Goal: Transaction & Acquisition: Purchase product/service

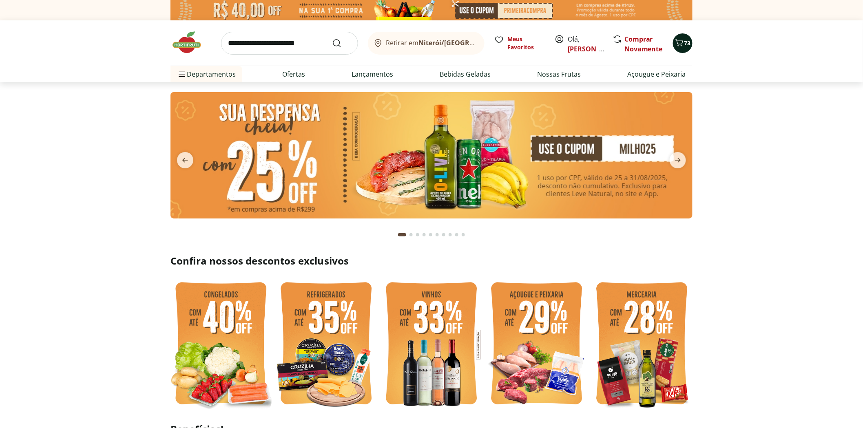
click at [685, 44] on span "73" at bounding box center [688, 43] width 7 height 8
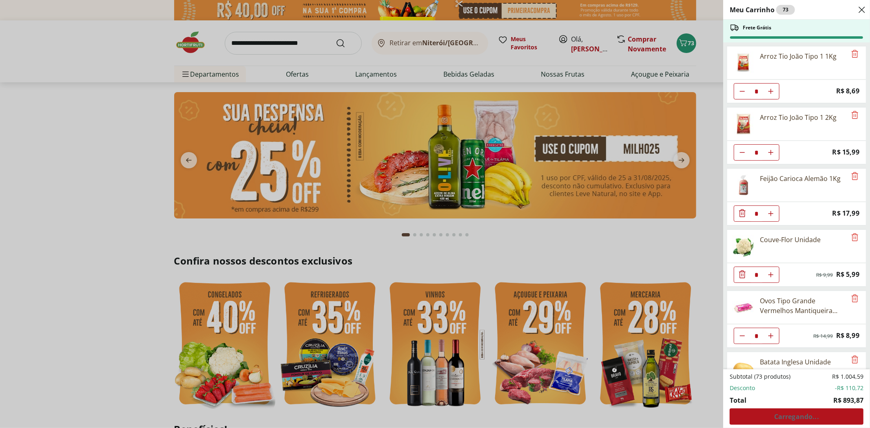
click at [799, 422] on div "Subtotal (73 produtos) R$ 1.004,59 Desconto -R$ 110,72 Total R$ 893,87 Carregan…" at bounding box center [797, 399] width 134 height 52
click at [797, 417] on span "Ver carrinho completo" at bounding box center [797, 417] width 74 height 7
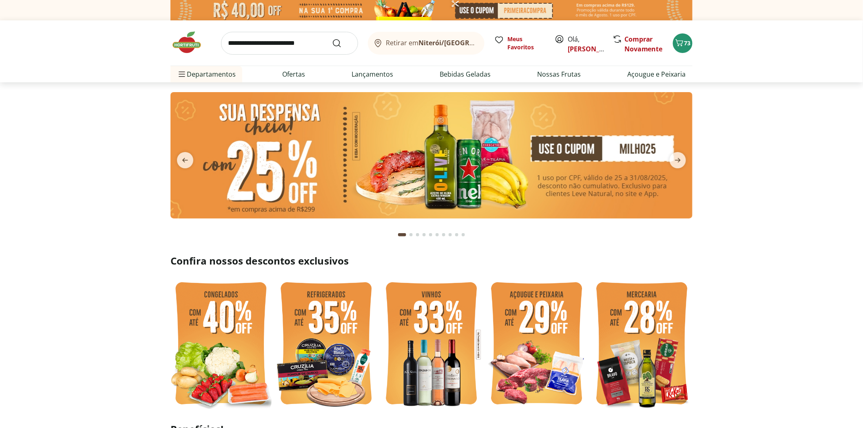
scroll to position [181, 0]
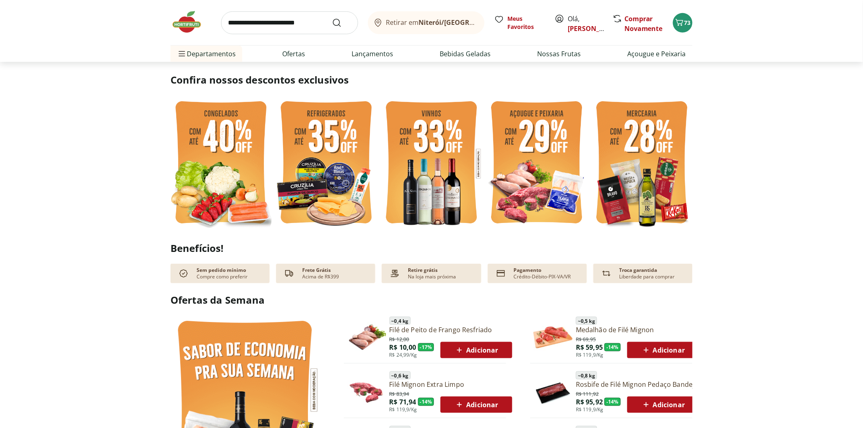
click at [316, 173] on img at bounding box center [326, 163] width 101 height 135
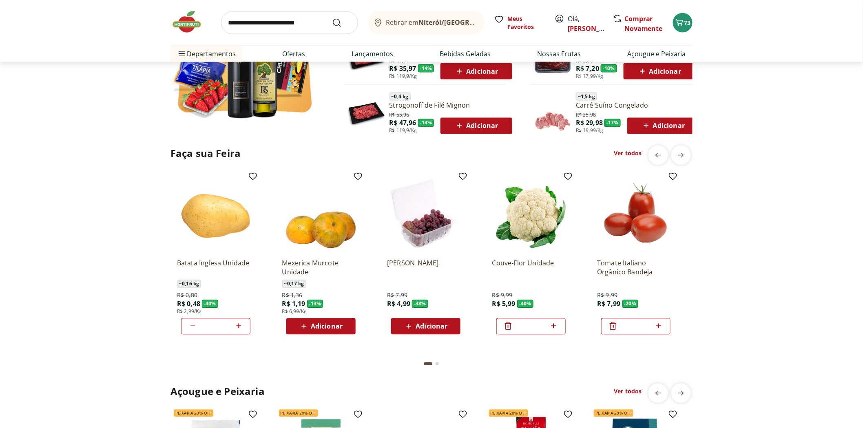
scroll to position [589, 0]
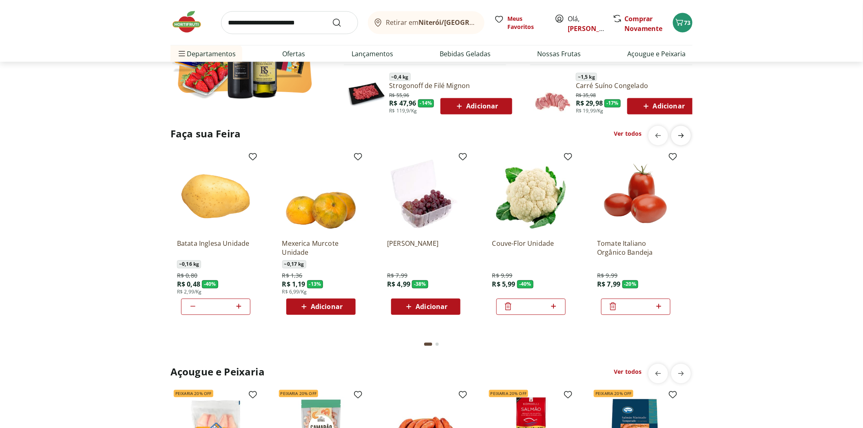
click at [681, 137] on icon "next" at bounding box center [681, 136] width 10 height 10
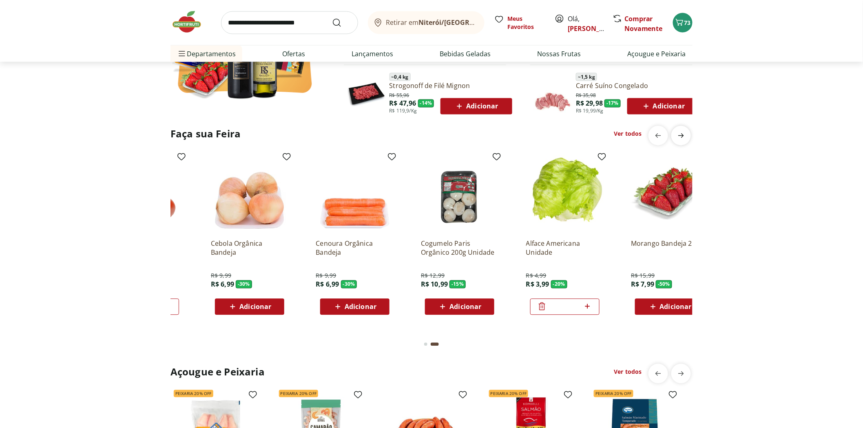
scroll to position [0, 525]
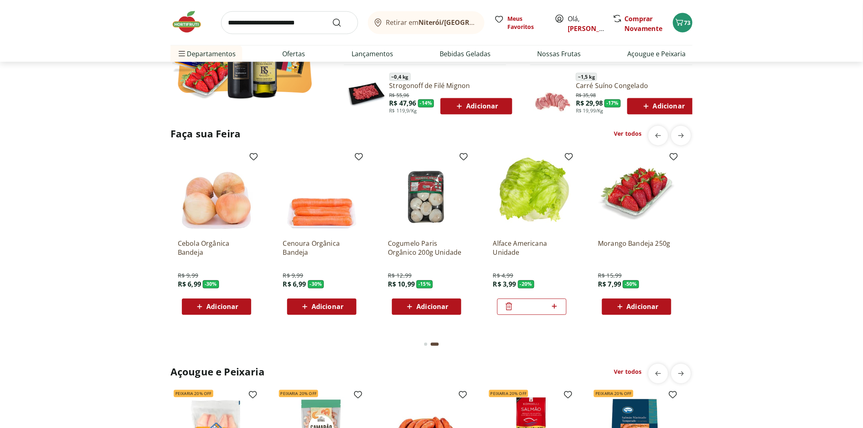
click at [650, 311] on span "Adicionar" at bounding box center [637, 307] width 44 height 10
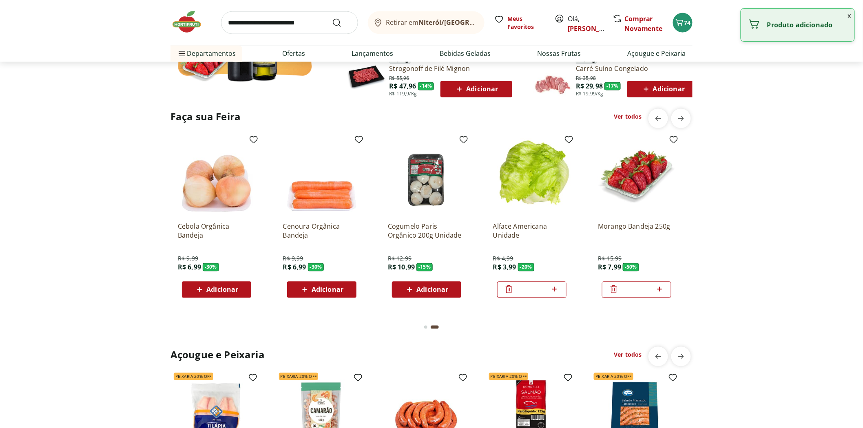
scroll to position [816, 0]
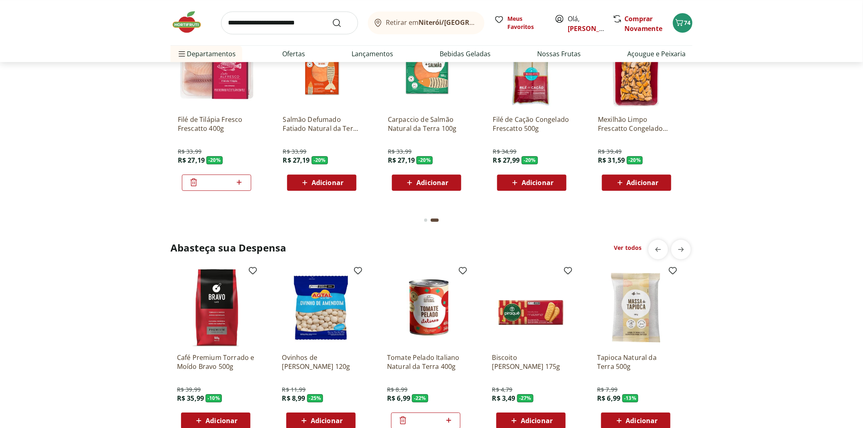
scroll to position [1042, 0]
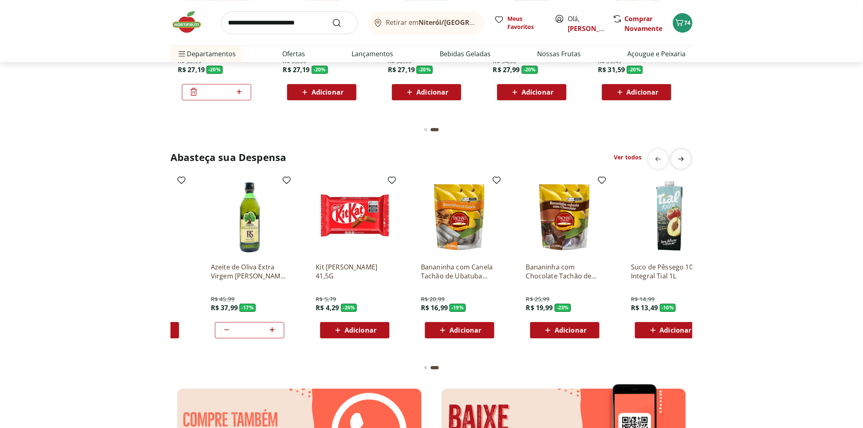
scroll to position [0, 525]
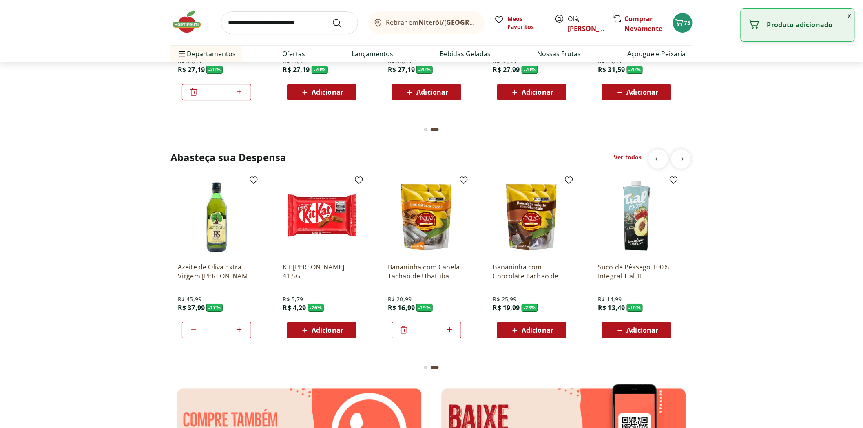
click at [448, 328] on icon at bounding box center [450, 330] width 10 height 10
type input "*"
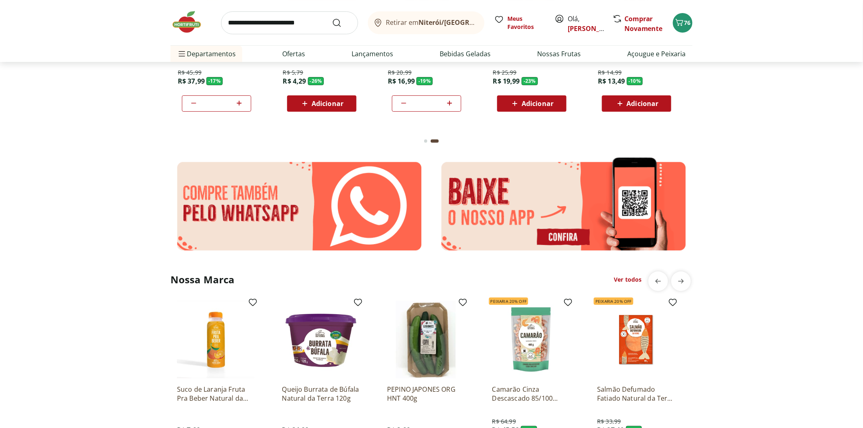
scroll to position [1450, 0]
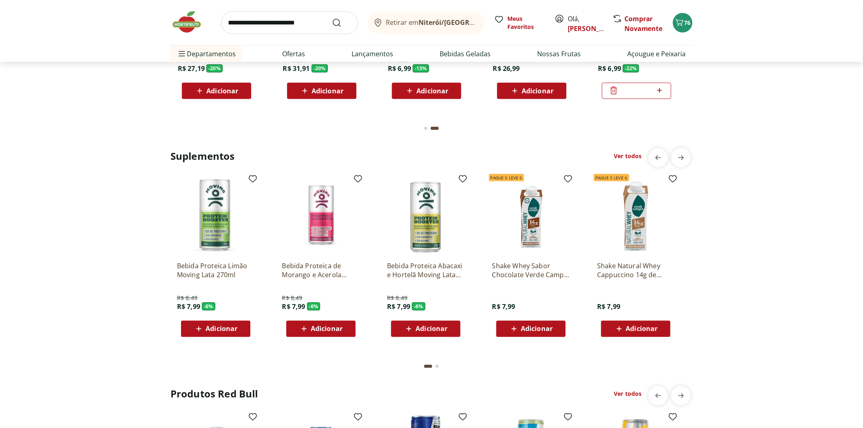
scroll to position [1632, 0]
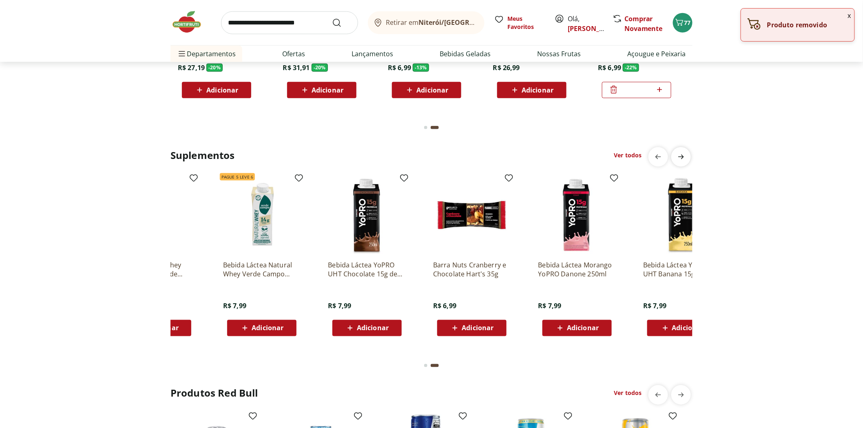
scroll to position [0, 525]
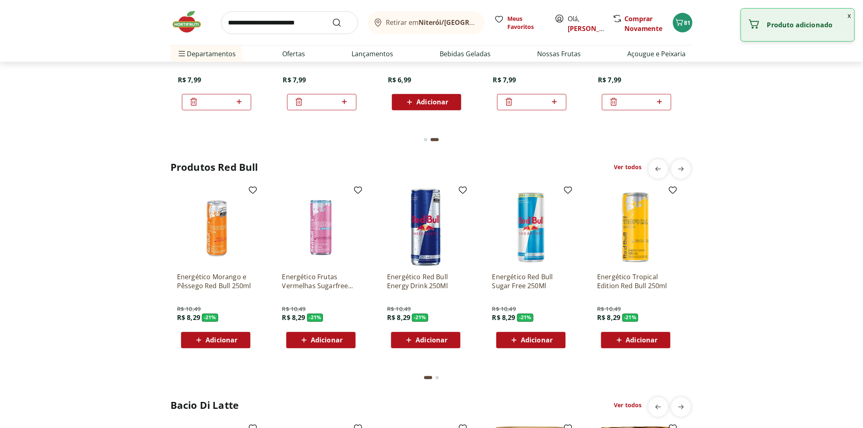
scroll to position [1858, 0]
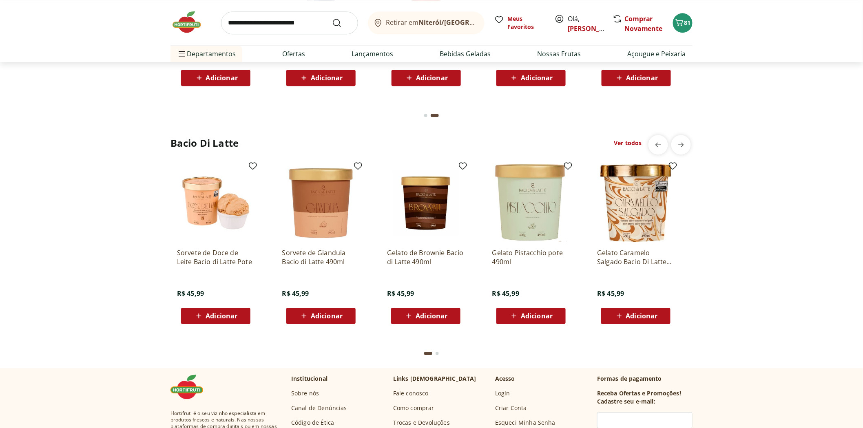
scroll to position [2130, 0]
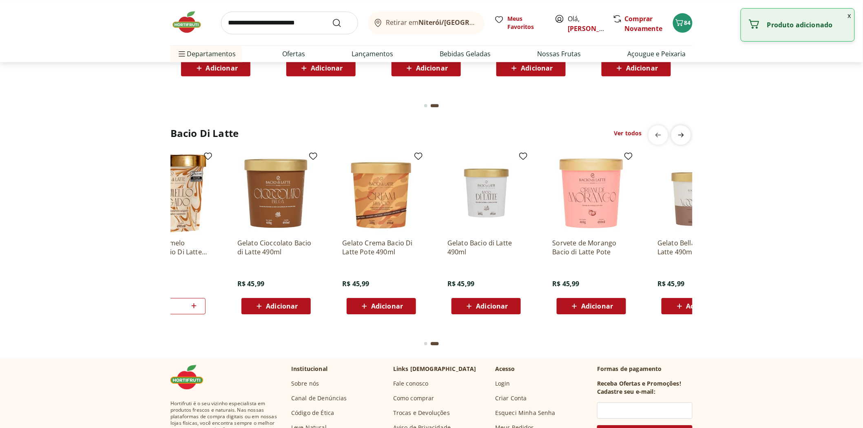
scroll to position [0, 525]
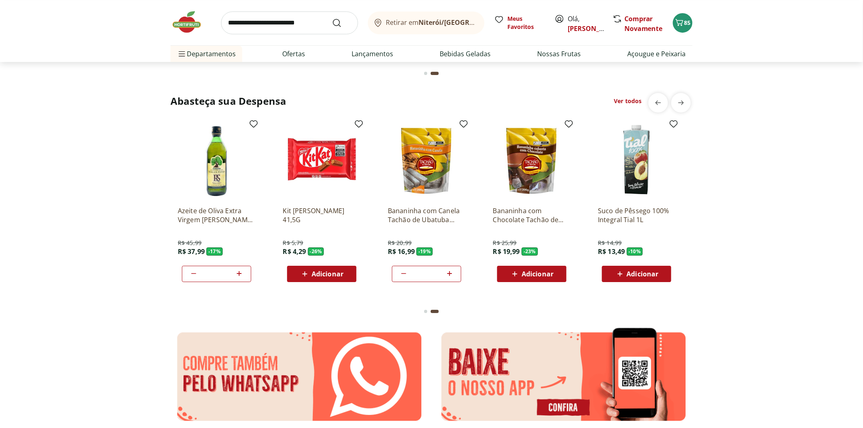
scroll to position [925, 0]
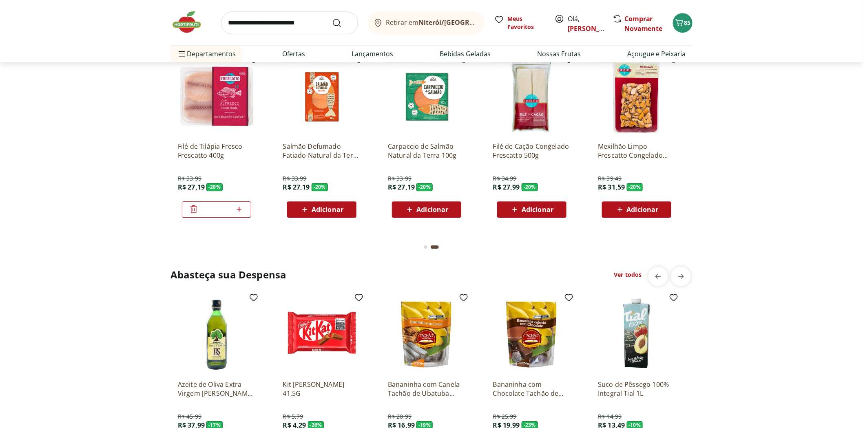
click at [425, 11] on div "Go to page 1 from fs-carousel" at bounding box center [425, 8] width 3 height 3
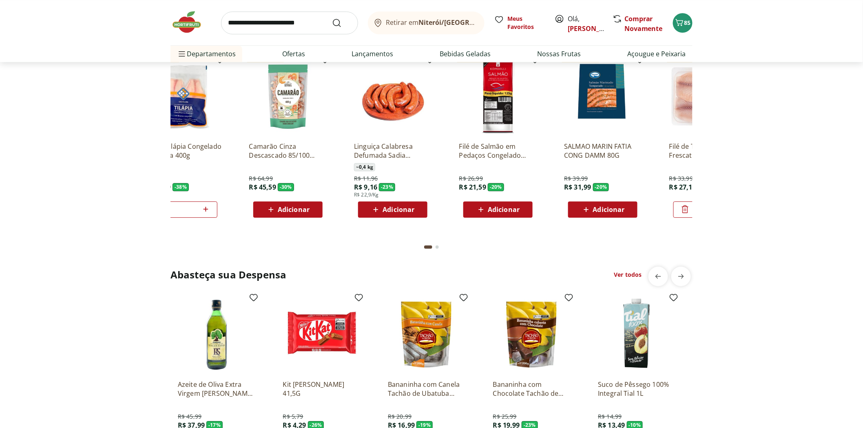
scroll to position [0, 0]
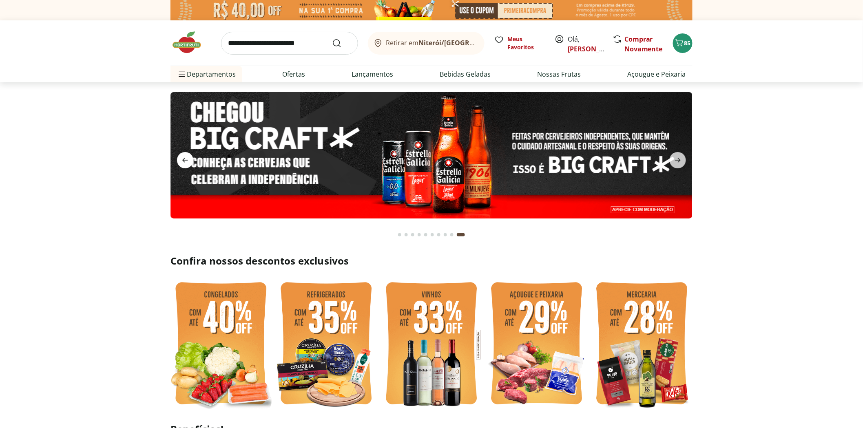
click at [191, 162] on span "previous" at bounding box center [185, 160] width 16 height 16
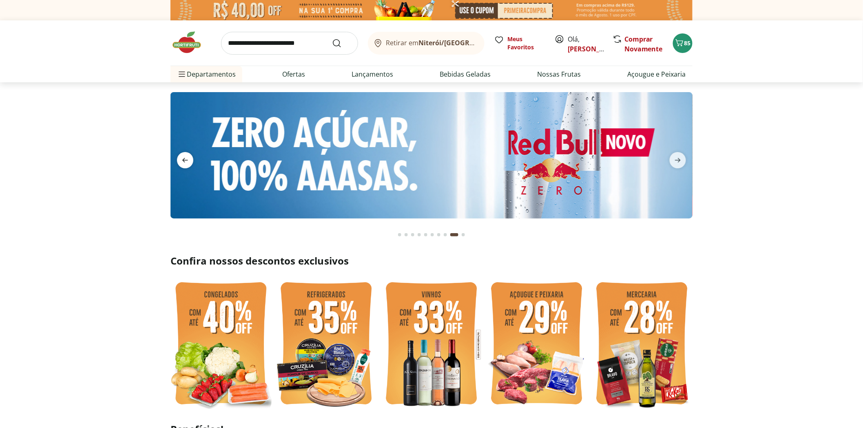
click at [191, 162] on span "previous" at bounding box center [185, 160] width 16 height 16
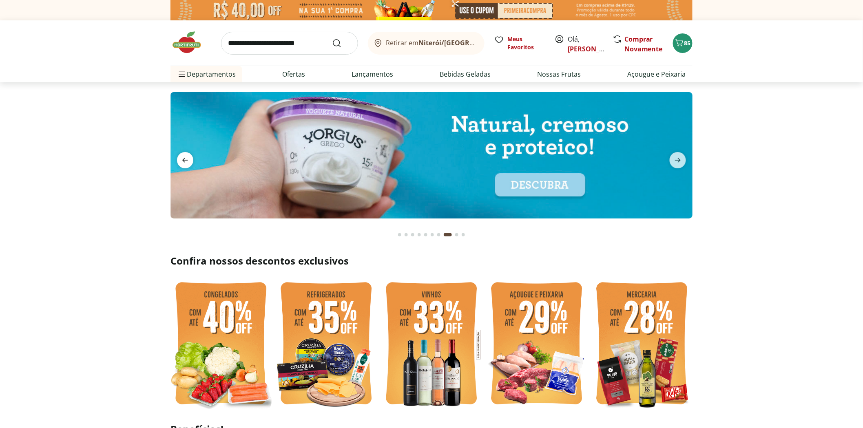
click at [191, 162] on span "previous" at bounding box center [185, 160] width 16 height 16
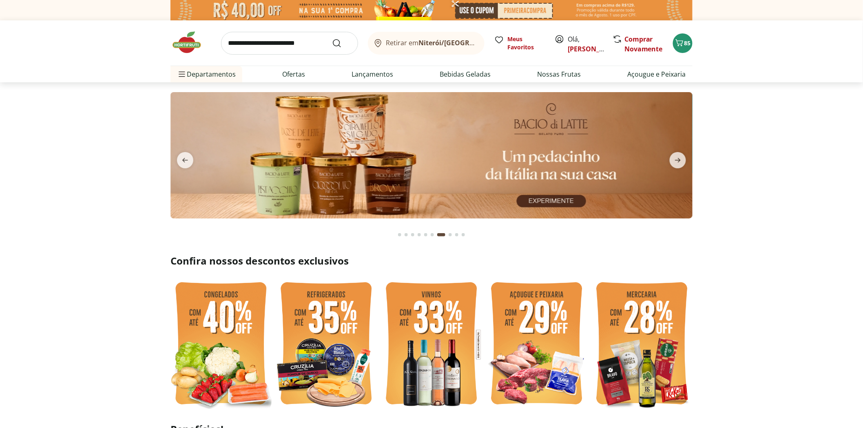
click at [553, 160] on img at bounding box center [432, 155] width 522 height 126
click at [675, 160] on icon "next" at bounding box center [678, 160] width 10 height 10
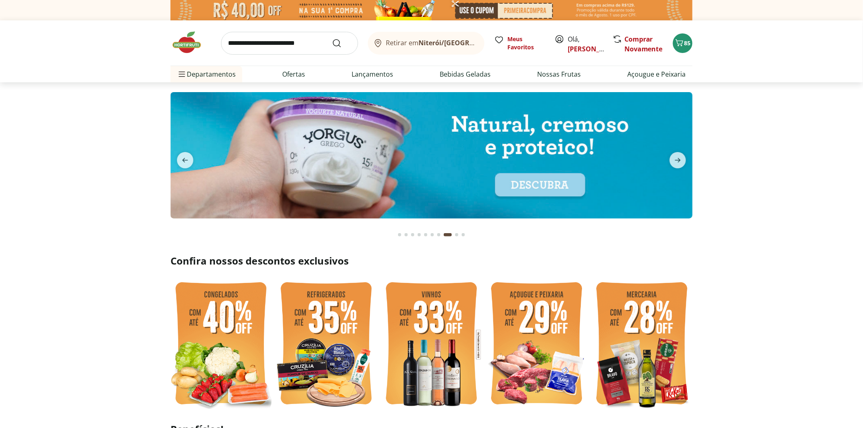
click at [401, 155] on img at bounding box center [432, 155] width 522 height 126
click at [185, 164] on icon "previous" at bounding box center [185, 160] width 10 height 10
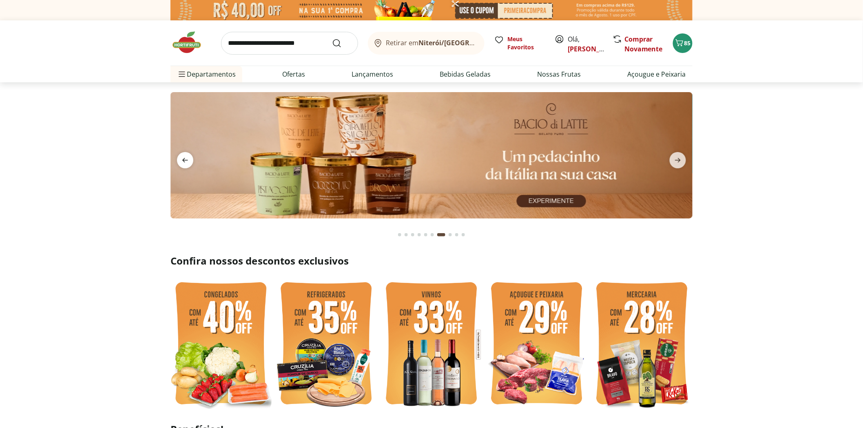
click at [185, 164] on icon "previous" at bounding box center [185, 160] width 10 height 10
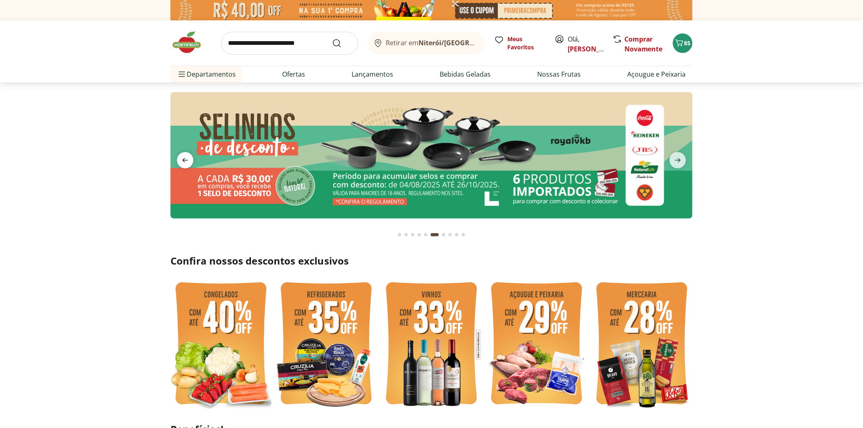
click at [185, 164] on icon "previous" at bounding box center [185, 160] width 10 height 10
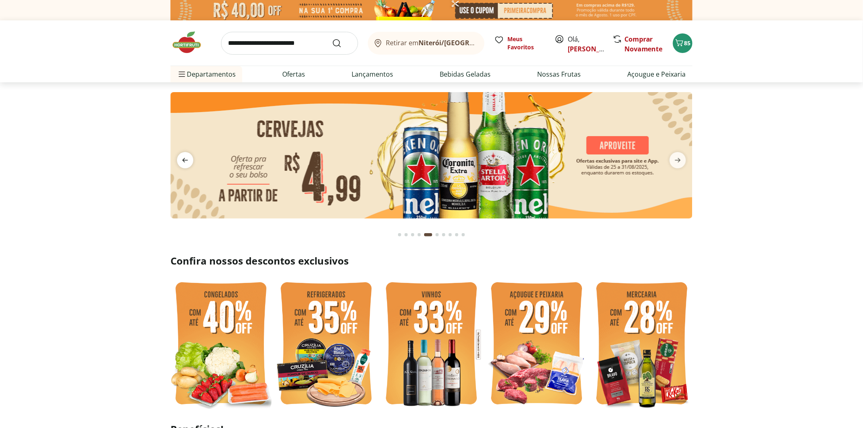
click at [185, 164] on icon "previous" at bounding box center [185, 160] width 10 height 10
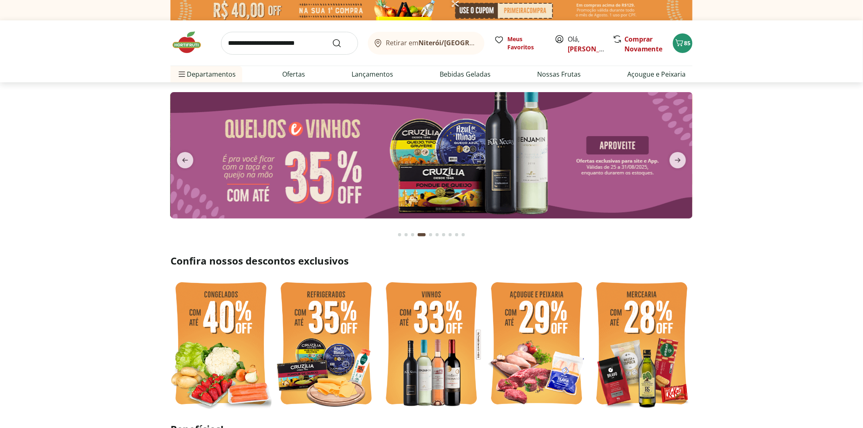
click at [465, 166] on img at bounding box center [432, 155] width 522 height 126
click at [186, 162] on icon "previous" at bounding box center [185, 160] width 10 height 10
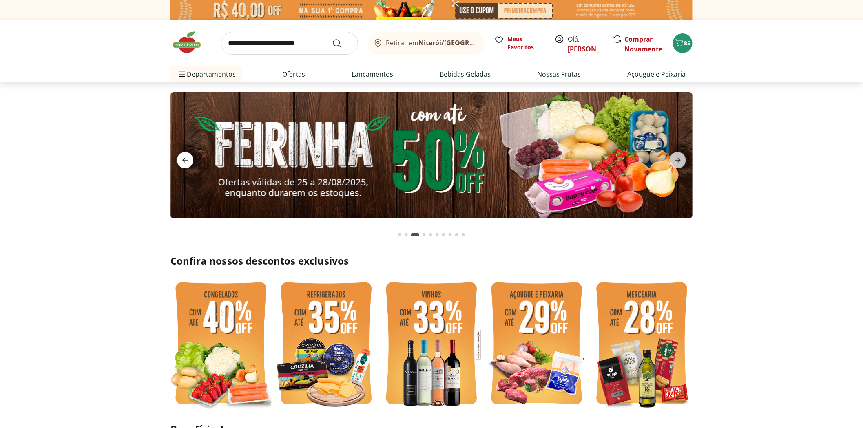
click at [186, 162] on icon "previous" at bounding box center [185, 160] width 10 height 10
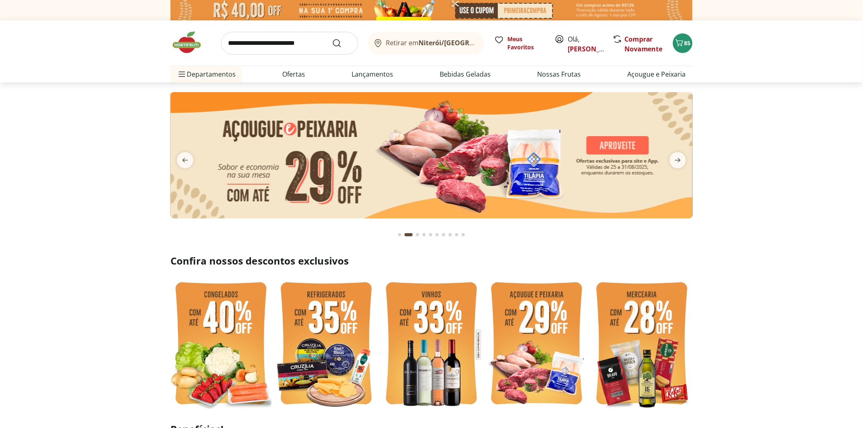
click at [391, 156] on img at bounding box center [432, 155] width 522 height 126
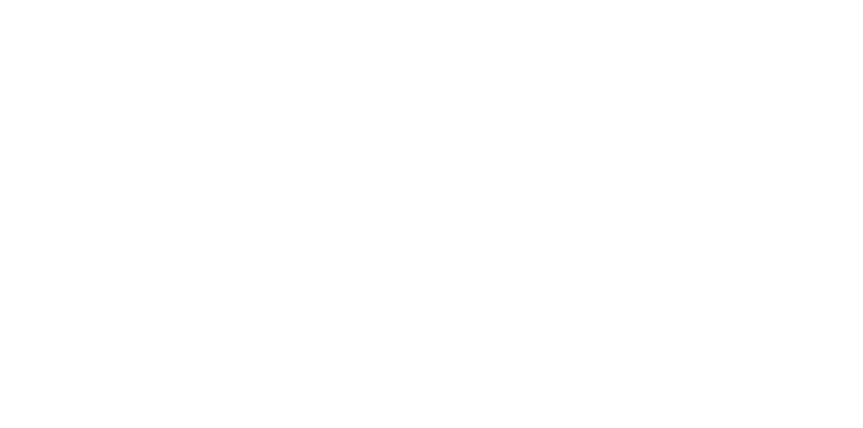
select select "**********"
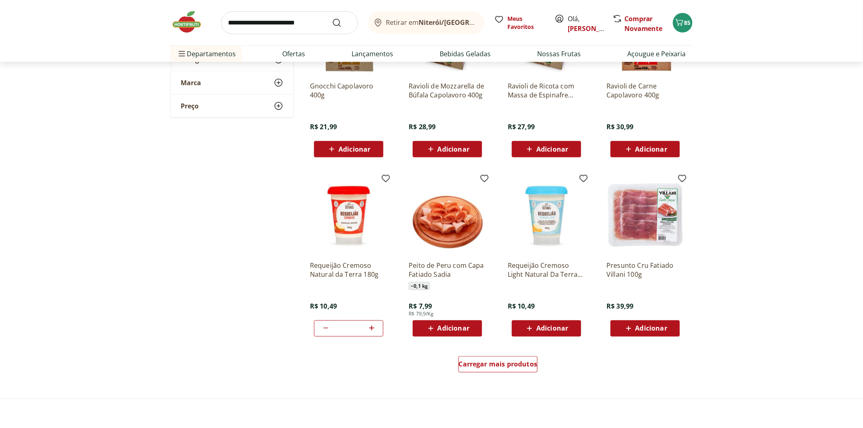
scroll to position [408, 0]
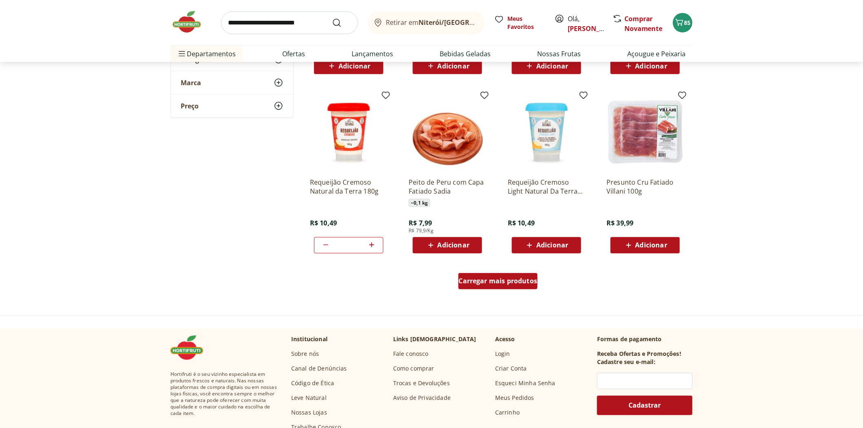
click at [505, 284] on span "Carregar mais produtos" at bounding box center [498, 281] width 79 height 7
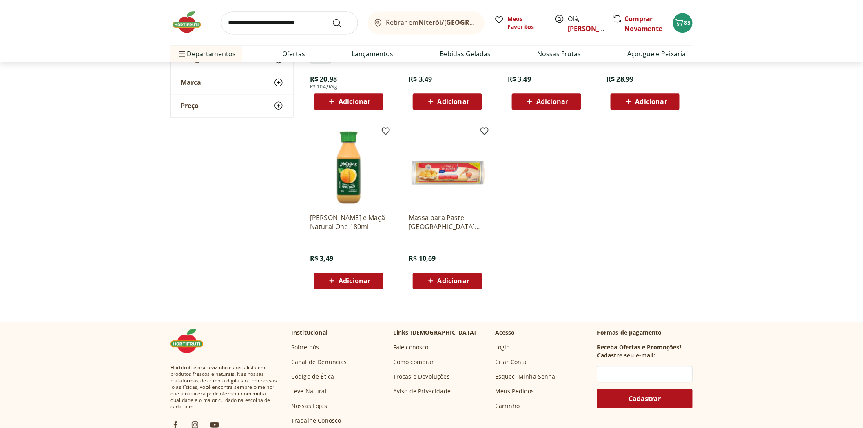
scroll to position [498, 0]
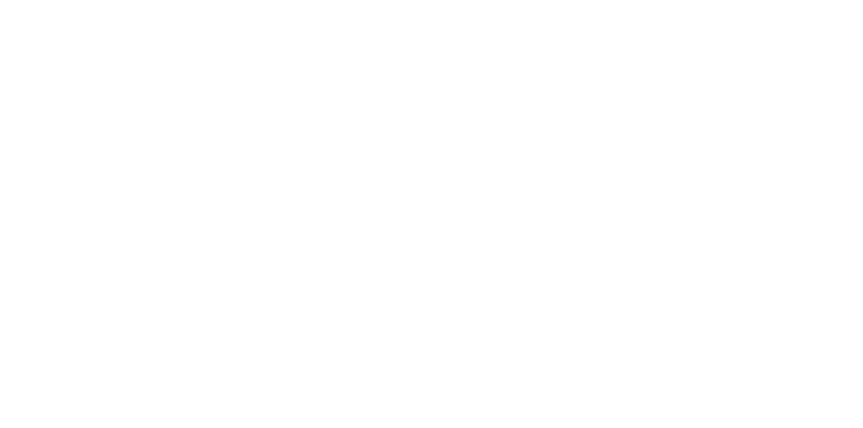
select select "**********"
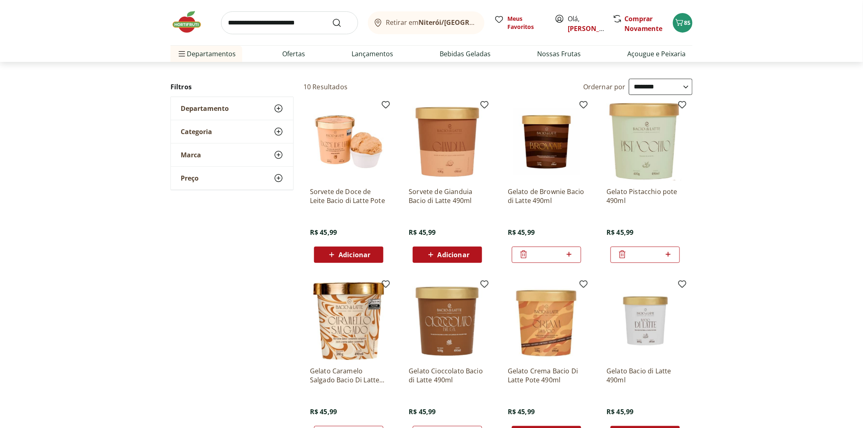
scroll to position [91, 0]
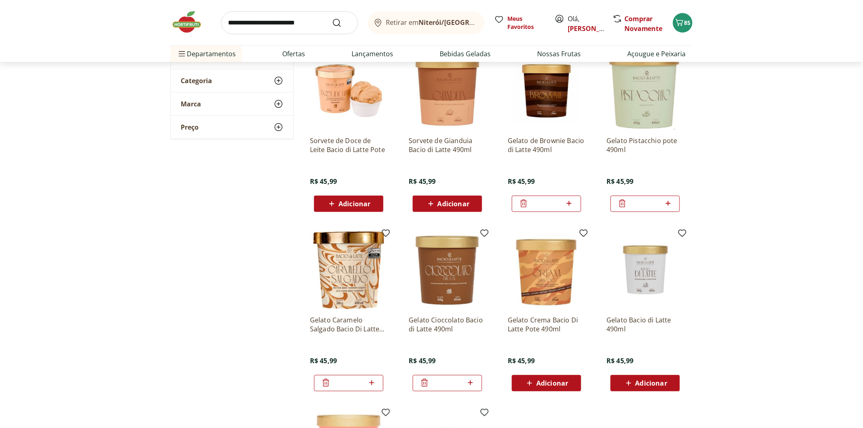
click at [525, 207] on icon at bounding box center [524, 204] width 7 height 8
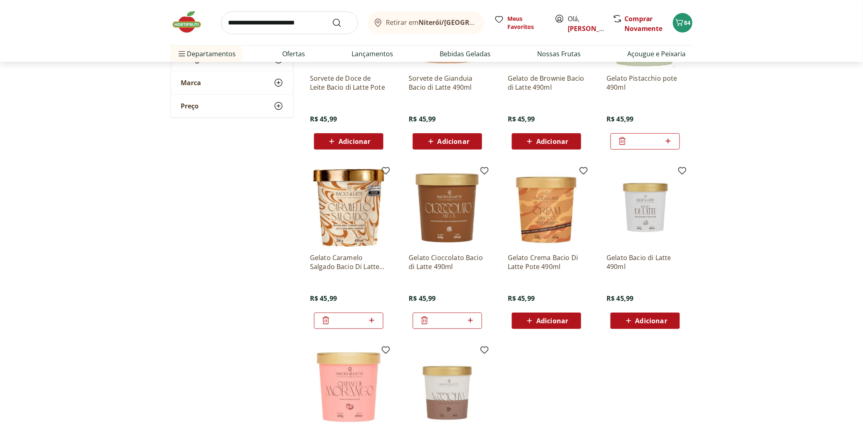
scroll to position [136, 0]
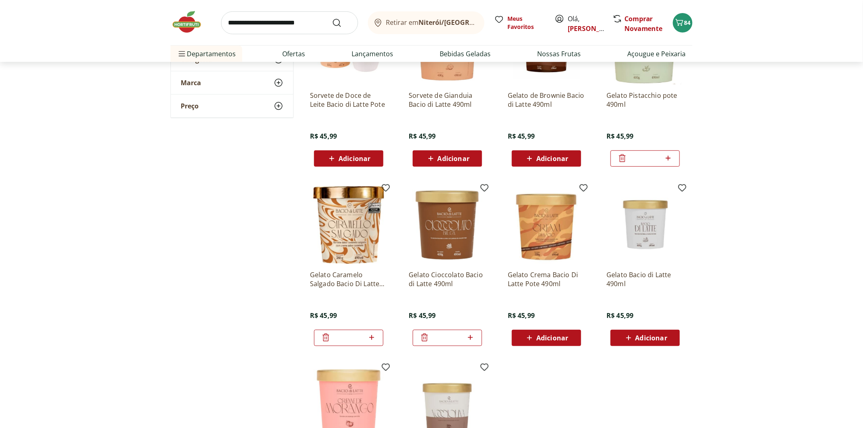
click at [545, 233] on img at bounding box center [547, 225] width 78 height 78
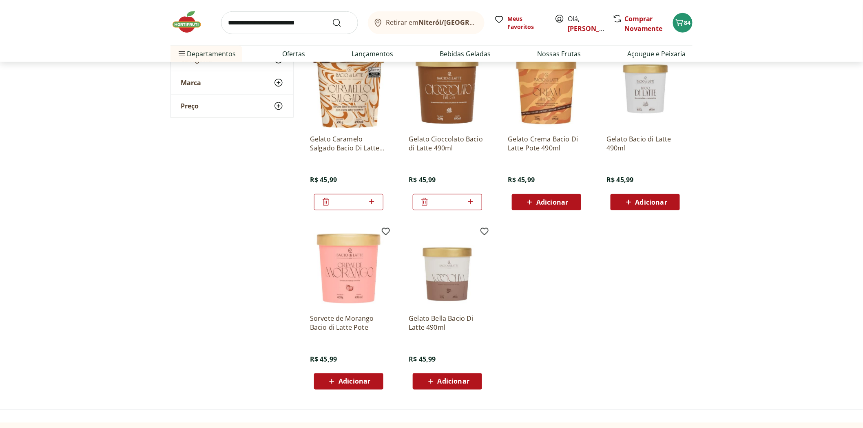
scroll to position [45, 0]
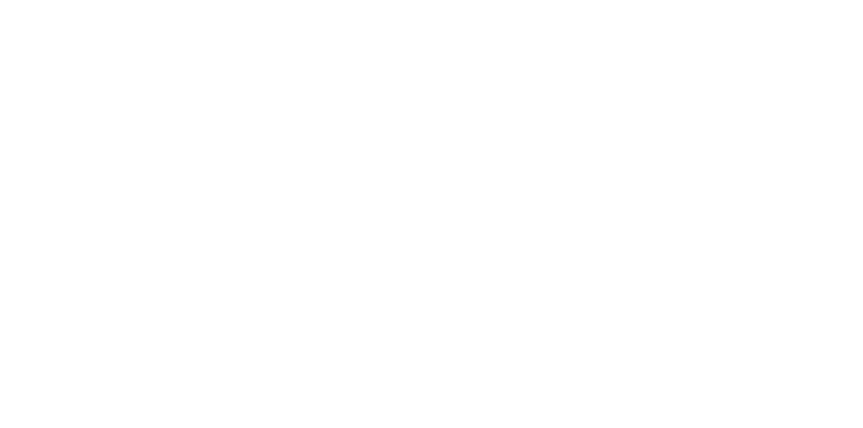
select select "**********"
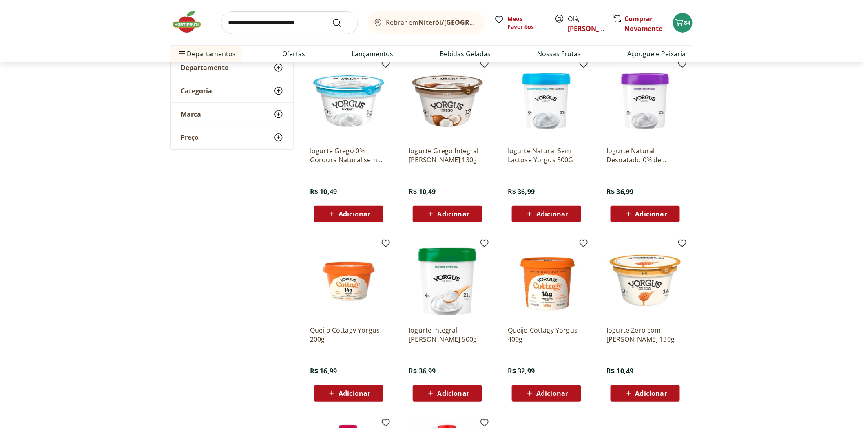
scroll to position [91, 0]
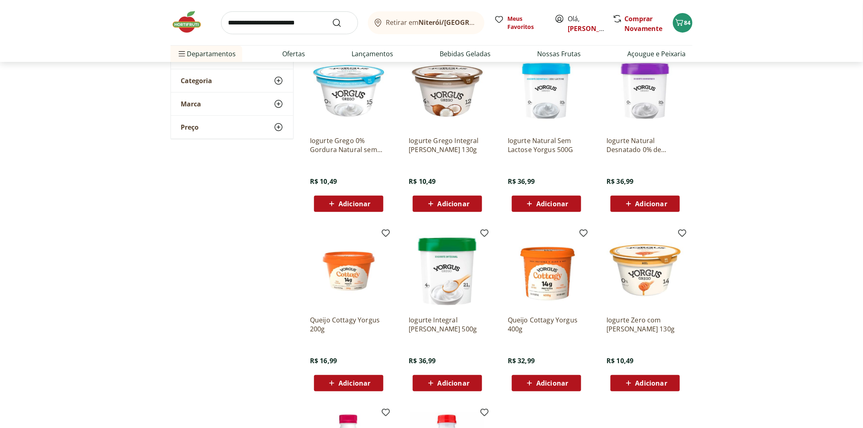
click at [557, 319] on p "Queijo Cottagy Yorgus 400g" at bounding box center [547, 325] width 78 height 18
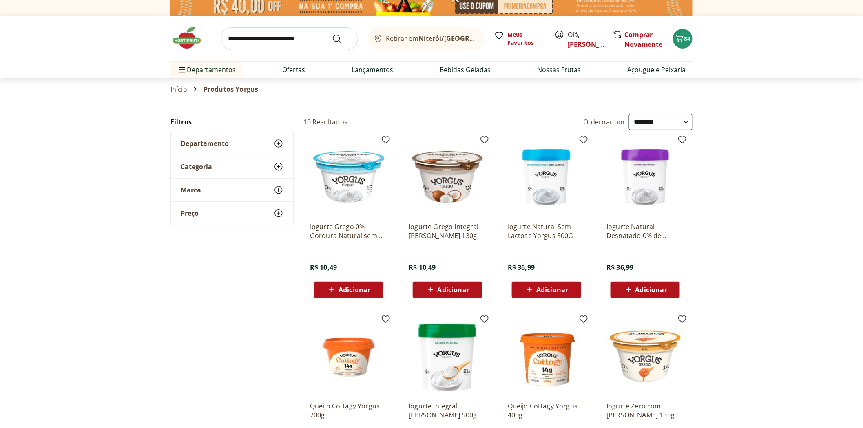
scroll to position [0, 0]
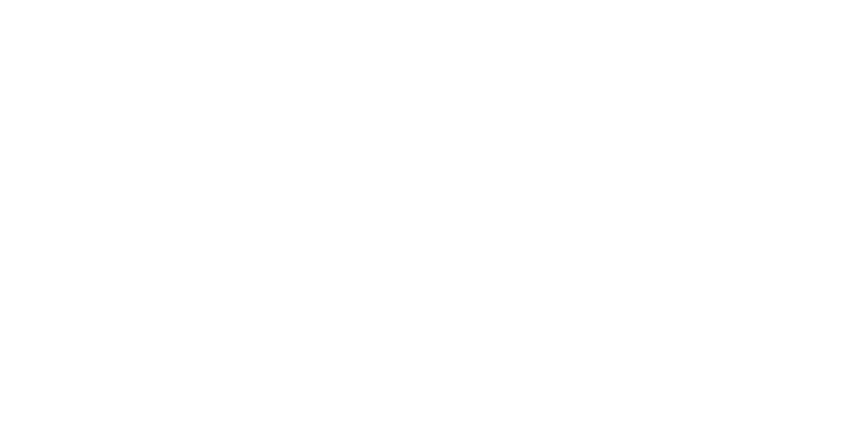
select select "**********"
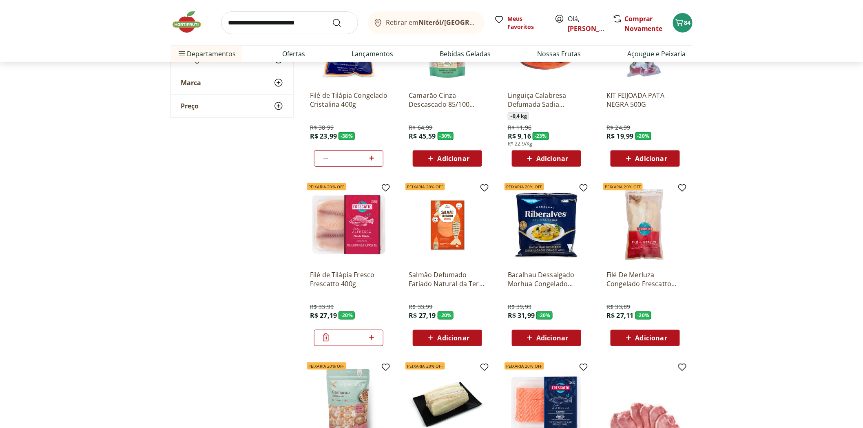
scroll to position [362, 0]
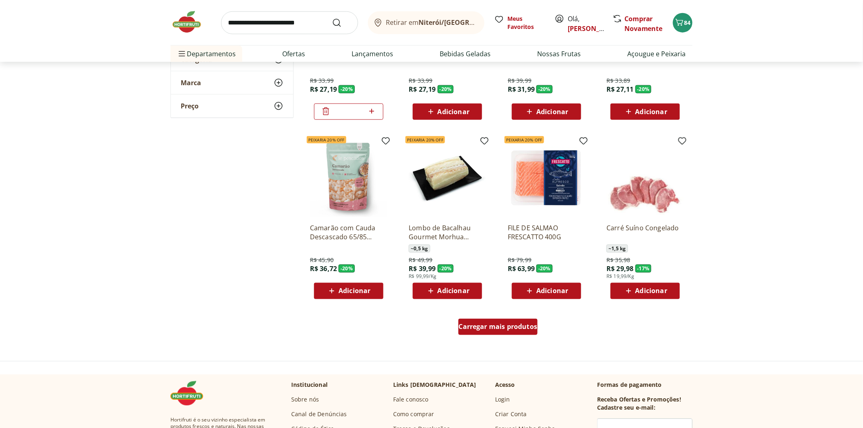
click at [512, 331] on div "Carregar mais produtos" at bounding box center [499, 327] width 80 height 16
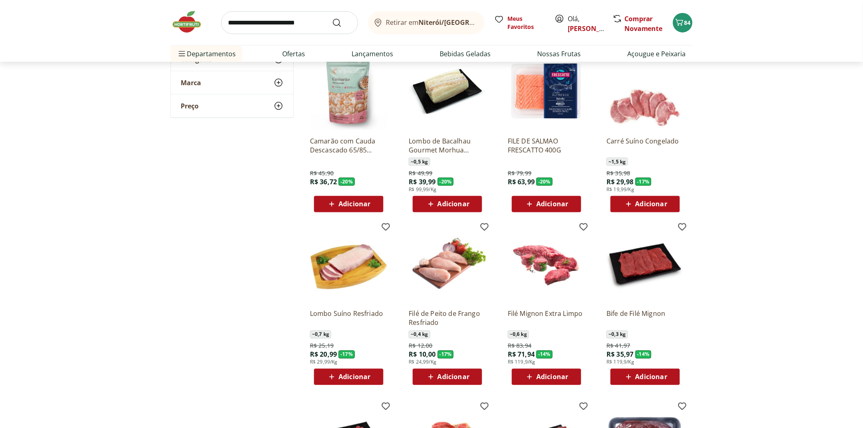
scroll to position [544, 0]
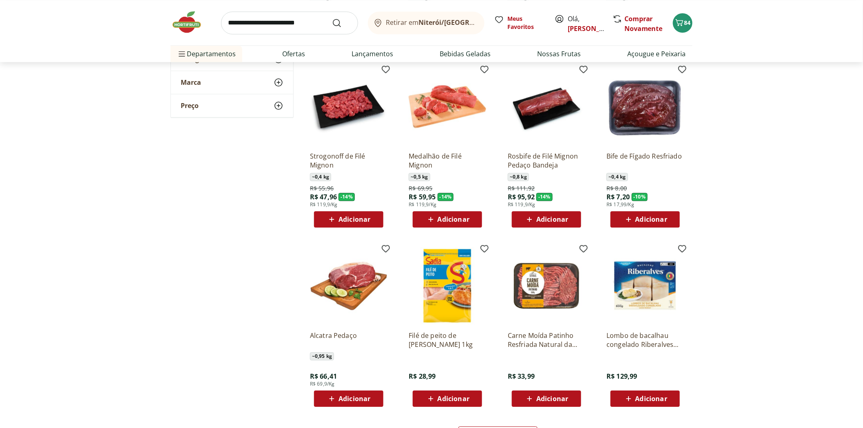
scroll to position [816, 0]
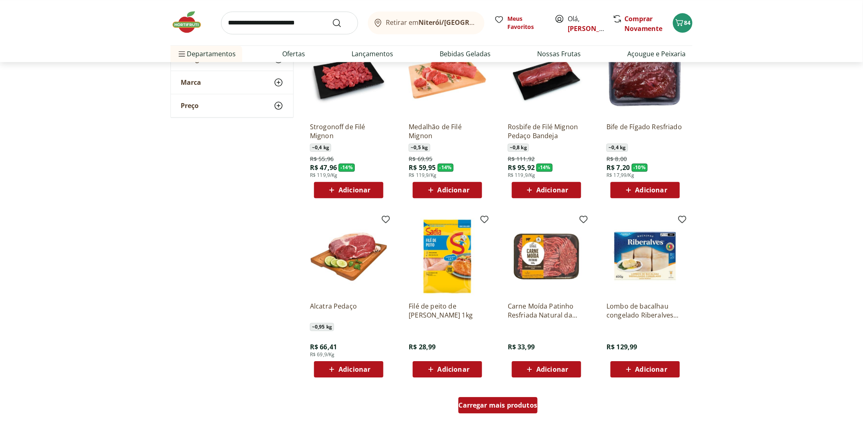
click at [512, 403] on span "Carregar mais produtos" at bounding box center [498, 405] width 79 height 7
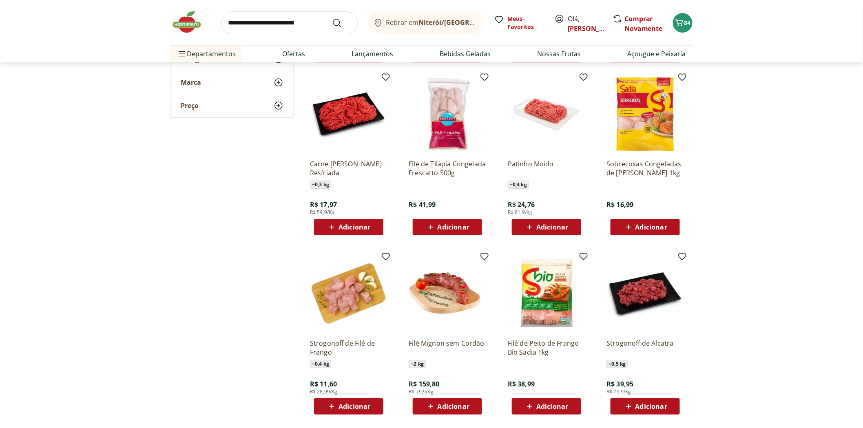
scroll to position [1133, 0]
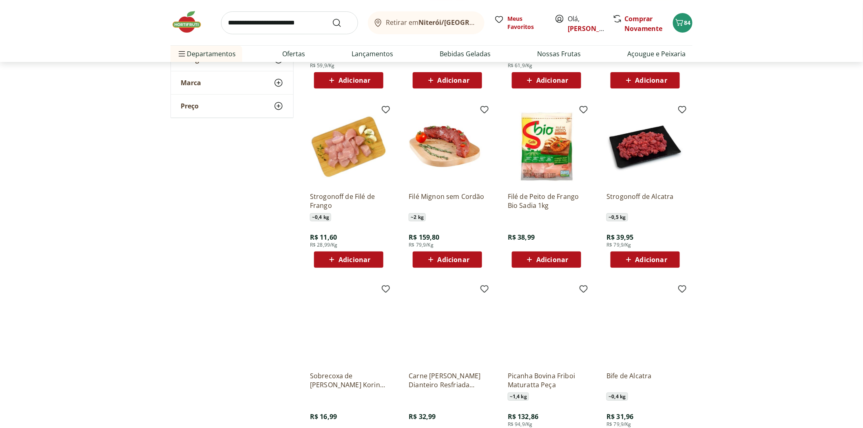
scroll to position [1360, 0]
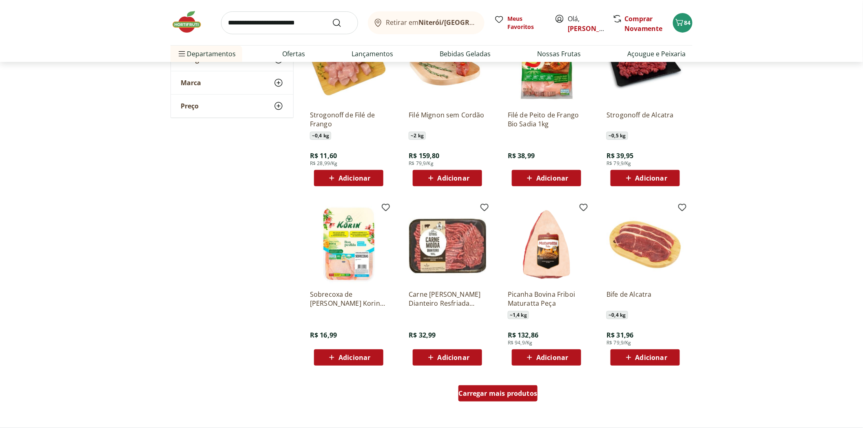
click at [513, 390] on span "Carregar mais produtos" at bounding box center [498, 393] width 79 height 7
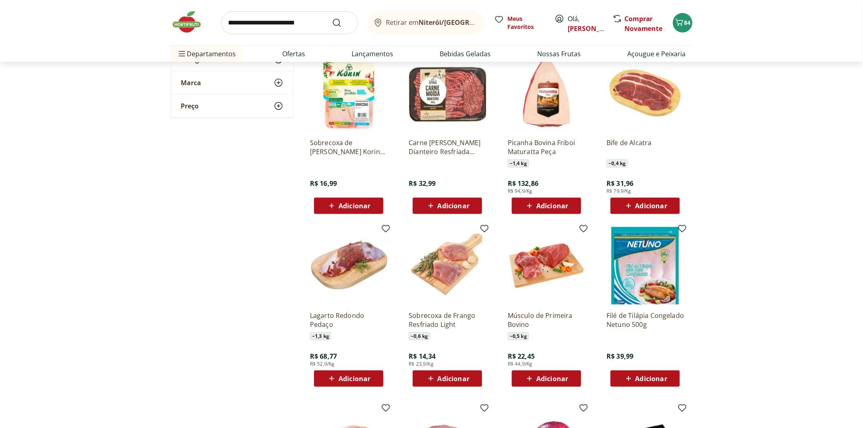
scroll to position [1495, 0]
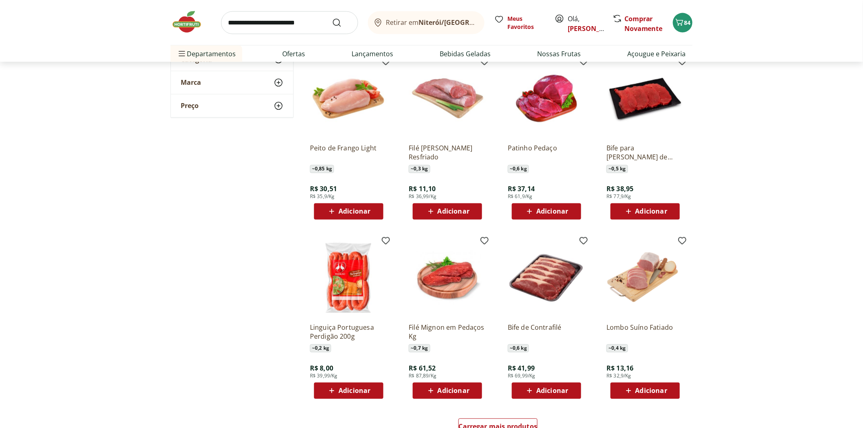
scroll to position [2085, 0]
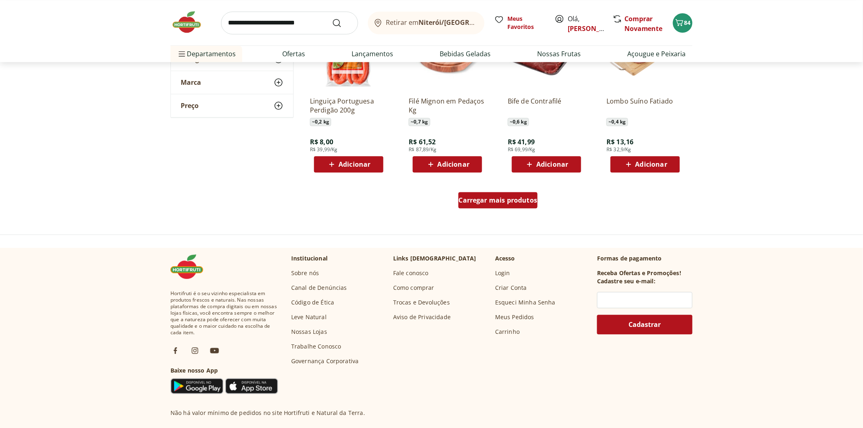
click at [487, 208] on div "Carregar mais produtos" at bounding box center [499, 200] width 80 height 16
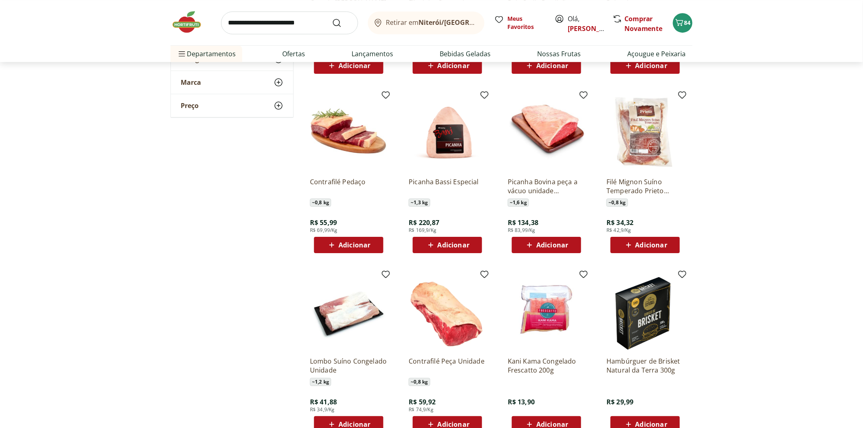
scroll to position [2538, 0]
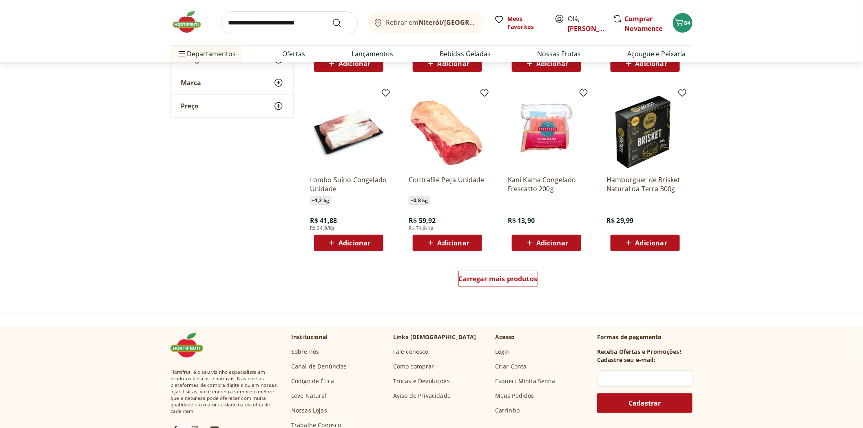
click at [518, 267] on div "Carregar mais produtos" at bounding box center [498, 280] width 396 height 39
click at [516, 271] on div "Carregar mais produtos" at bounding box center [499, 279] width 80 height 16
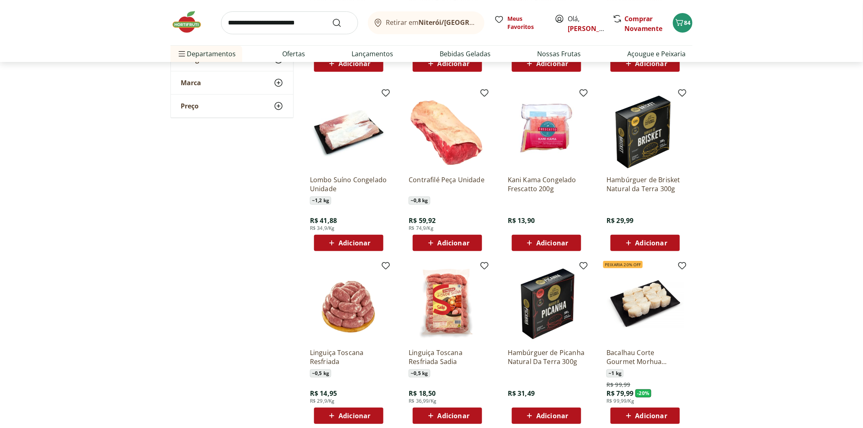
scroll to position [2719, 0]
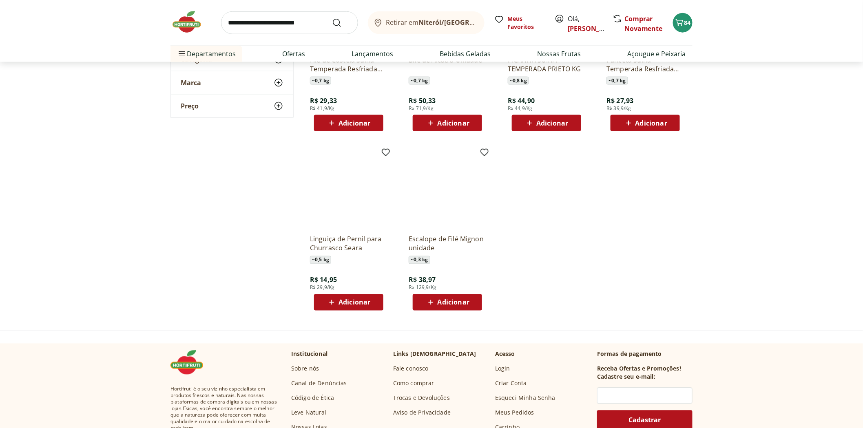
scroll to position [3127, 0]
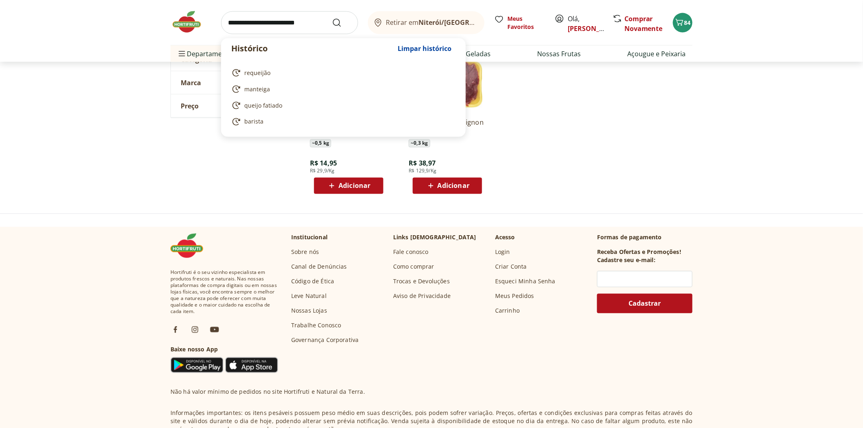
click at [253, 17] on input "search" at bounding box center [289, 22] width 137 height 23
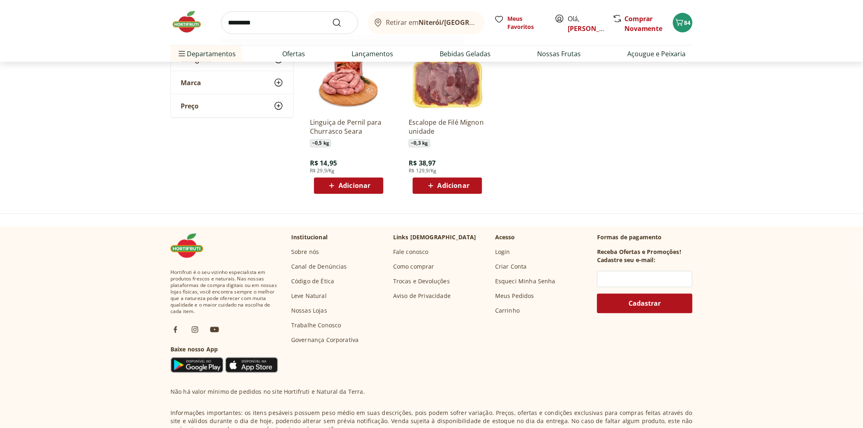
type input "*********"
click at [332, 18] on button "Submit Search" at bounding box center [342, 23] width 20 height 10
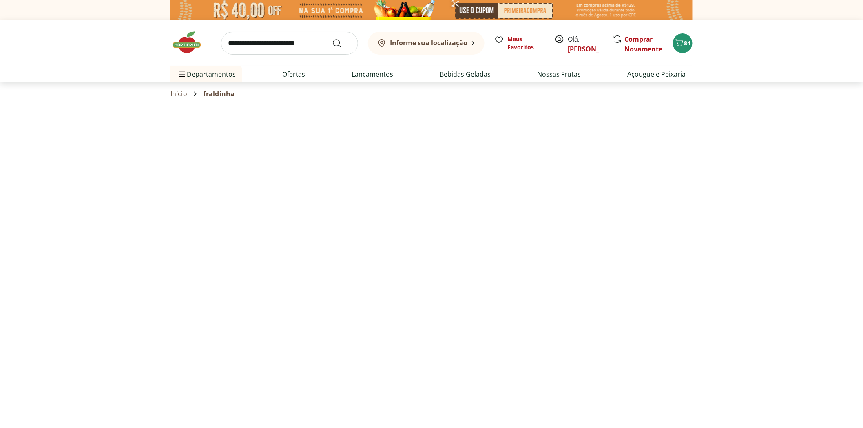
select select "**********"
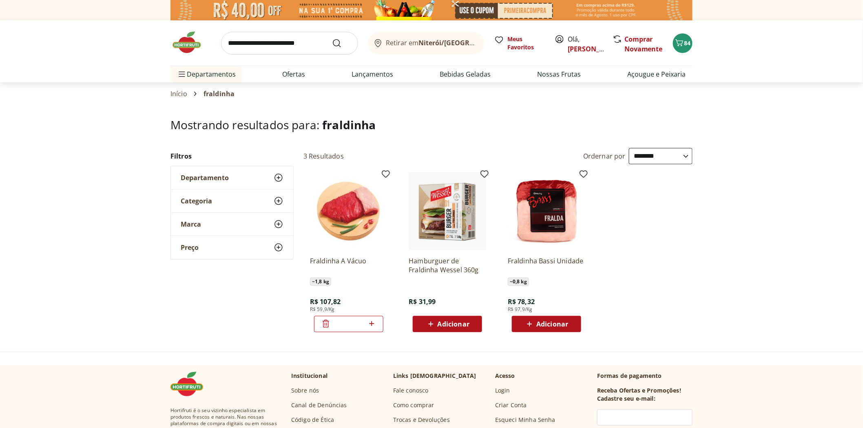
click at [270, 49] on input "search" at bounding box center [289, 43] width 137 height 23
type input "*******"
click button "Submit Search" at bounding box center [342, 43] width 20 height 10
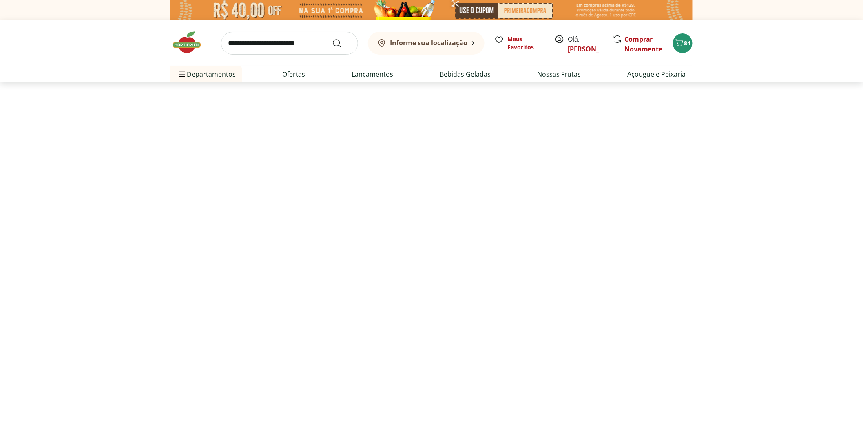
select select "**********"
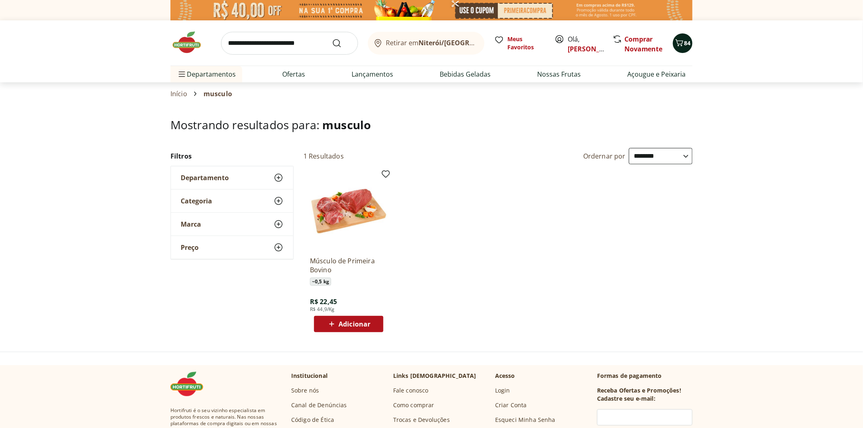
click at [688, 43] on span "84" at bounding box center [688, 43] width 7 height 8
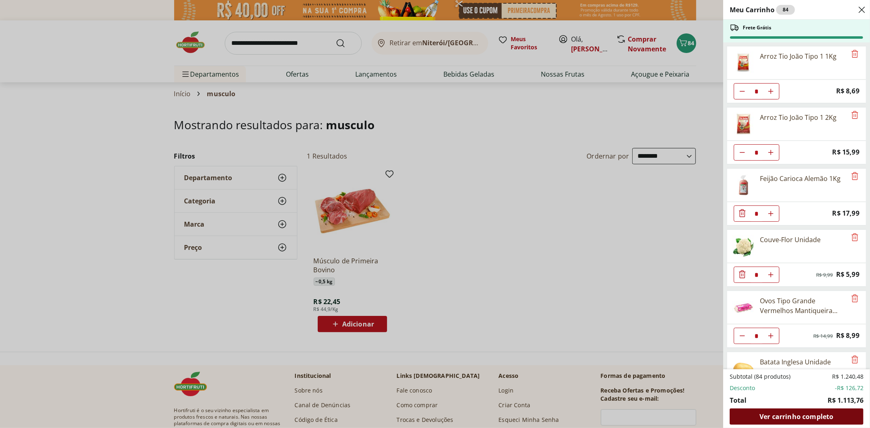
click at [810, 414] on span "Ver carrinho completo" at bounding box center [797, 417] width 74 height 7
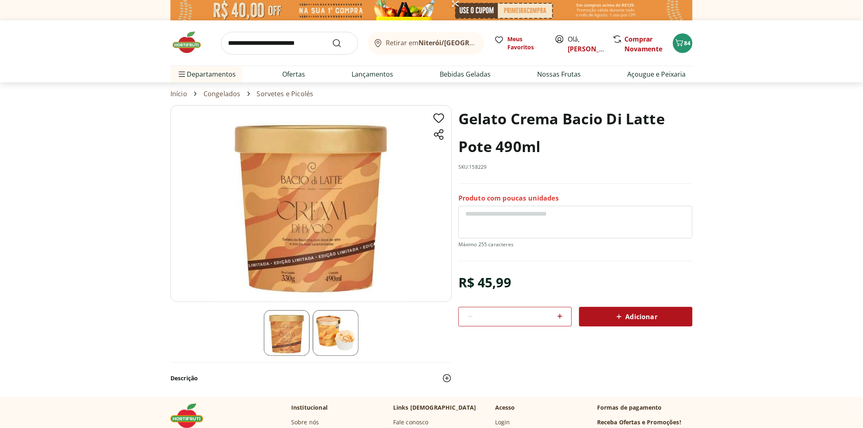
click at [288, 243] on img at bounding box center [311, 203] width 281 height 197
click at [292, 343] on img at bounding box center [287, 333] width 46 height 46
click at [352, 341] on img at bounding box center [336, 333] width 46 height 46
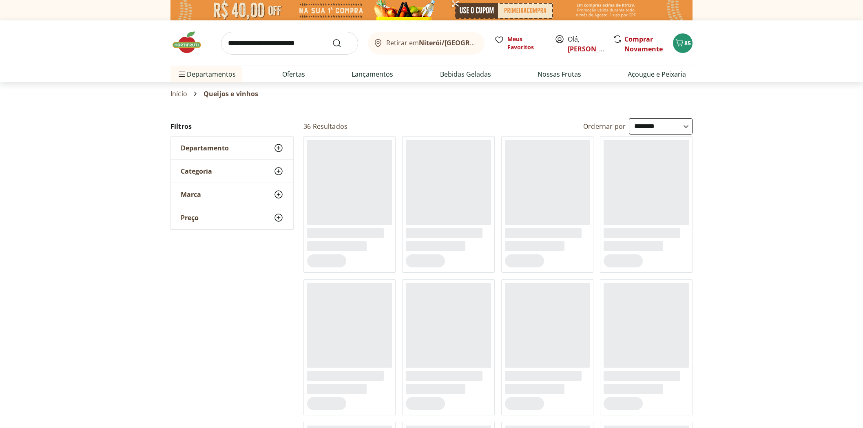
select select "**********"
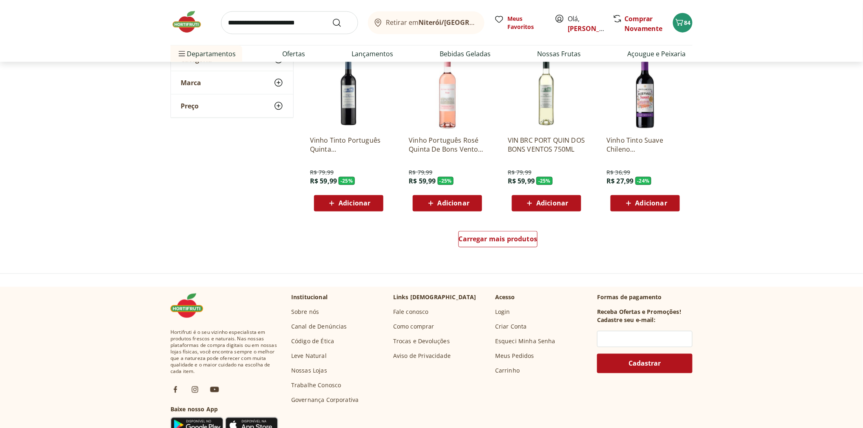
scroll to position [453, 0]
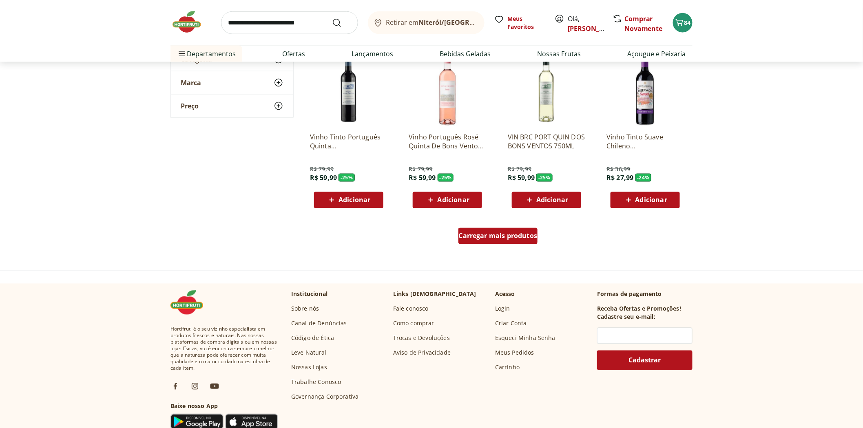
click at [511, 230] on div "Carregar mais produtos" at bounding box center [499, 236] width 80 height 16
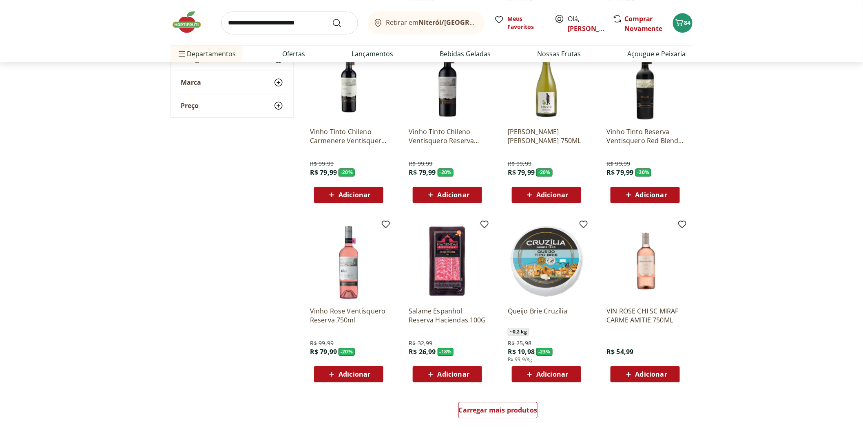
scroll to position [816, 0]
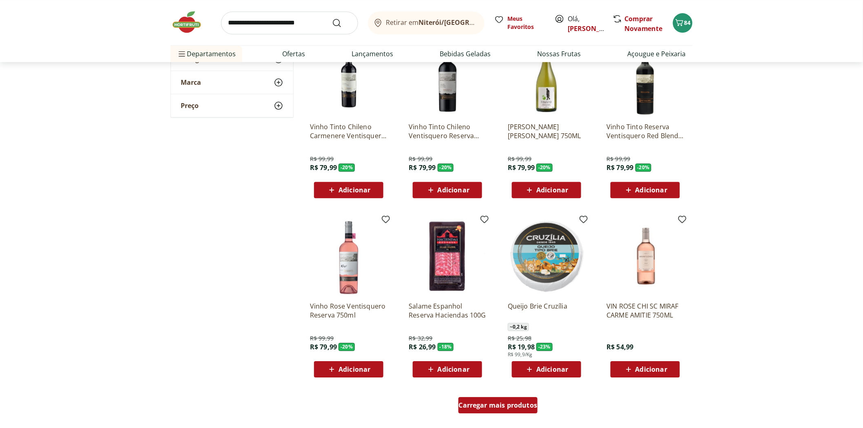
click at [491, 407] on span "Carregar mais produtos" at bounding box center [498, 405] width 79 height 7
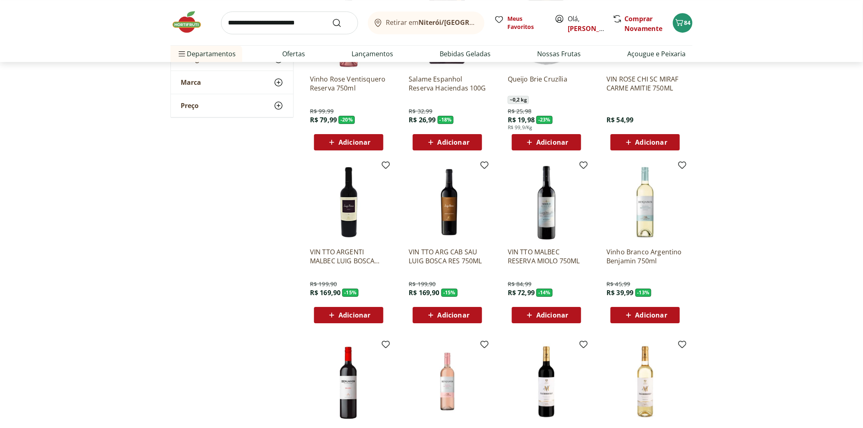
scroll to position [1133, 0]
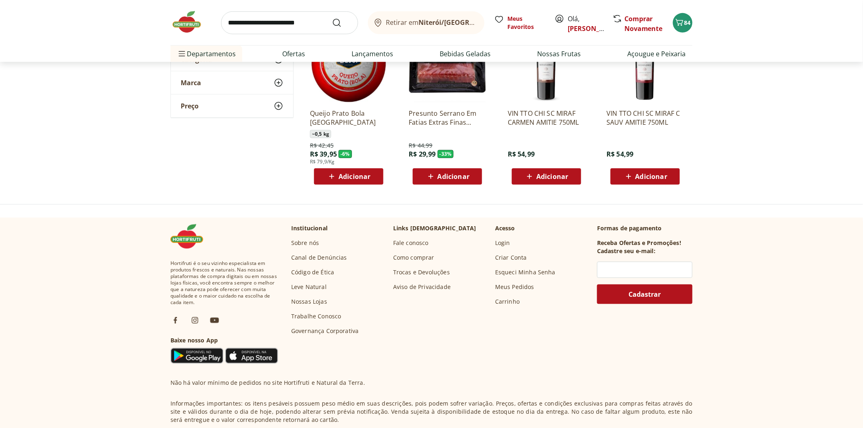
scroll to position [1645, 0]
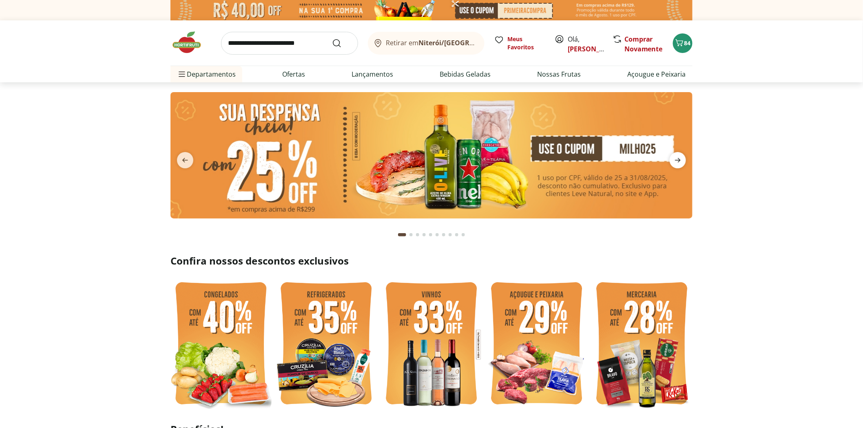
click at [680, 159] on icon "next" at bounding box center [678, 160] width 10 height 10
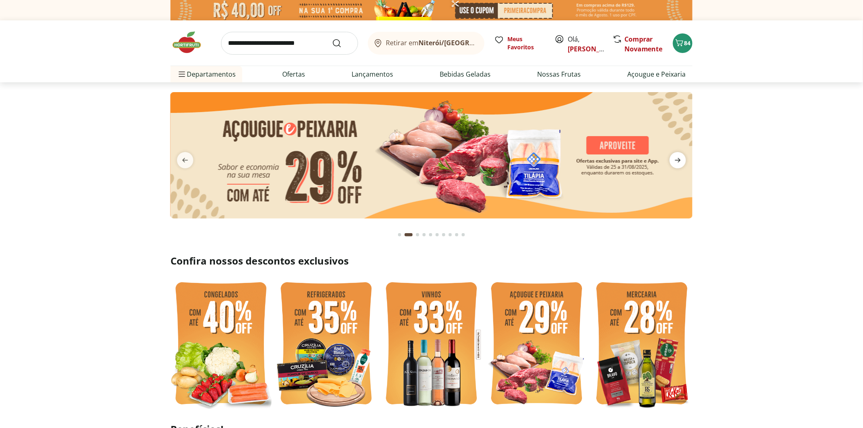
click at [680, 159] on icon "next" at bounding box center [678, 160] width 10 height 10
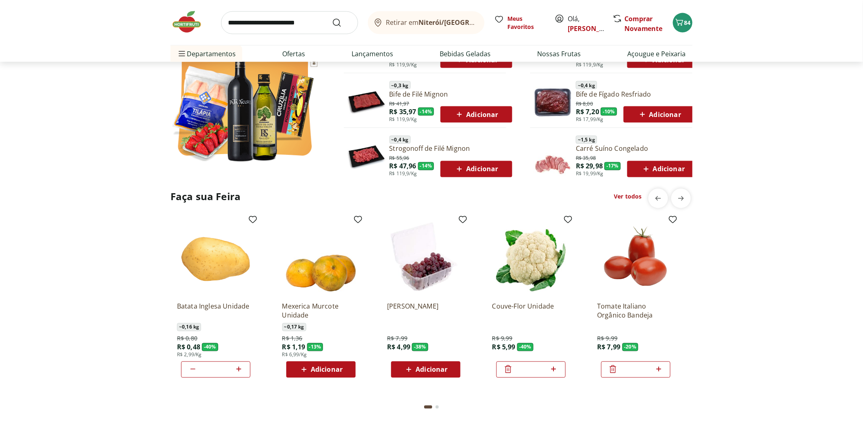
scroll to position [589, 0]
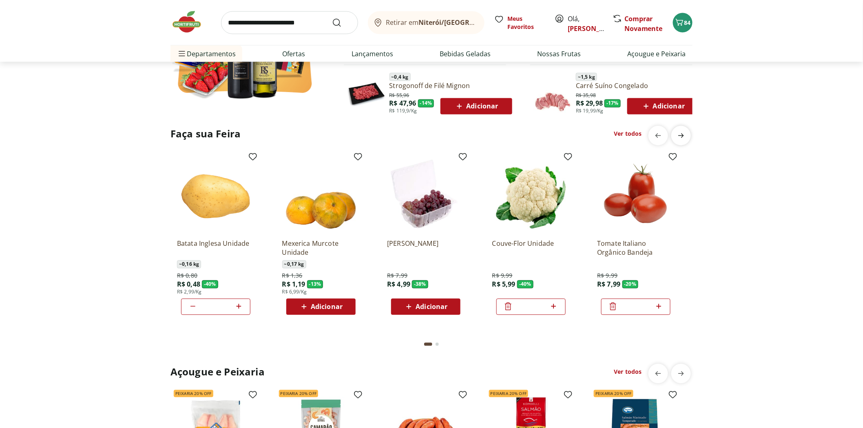
click at [687, 136] on span "next" at bounding box center [681, 136] width 16 height 16
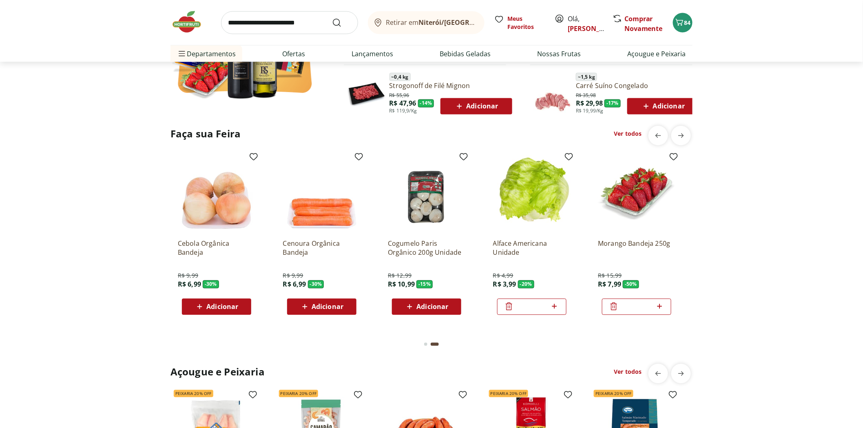
scroll to position [770, 0]
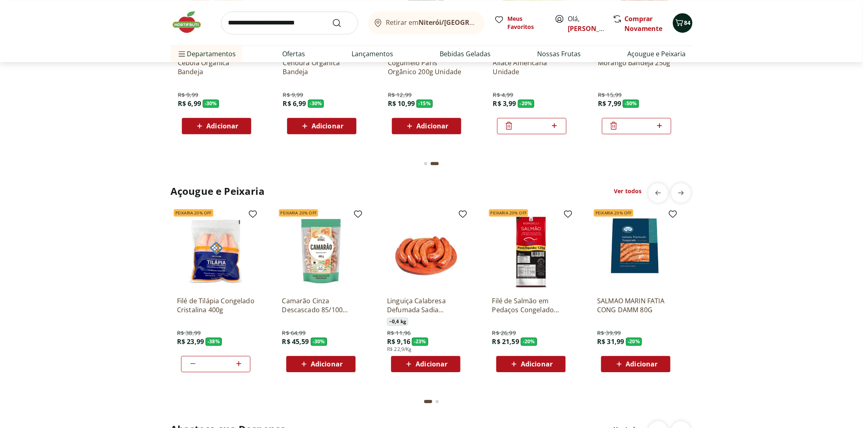
click at [678, 21] on icon "Carrinho" at bounding box center [680, 23] width 10 height 10
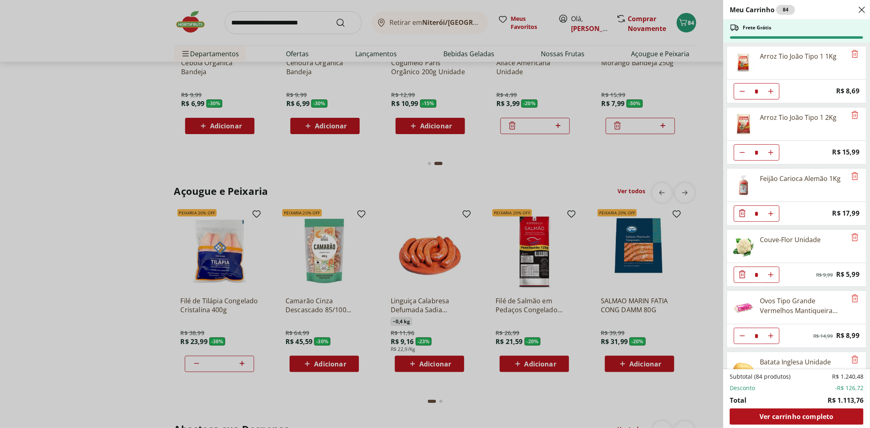
click at [71, 163] on div "Meu Carrinho 84 Frete Grátis Arroz Tio João Tipo 1 1Kg * Price: R$ 8,69 Arroz T…" at bounding box center [435, 214] width 870 height 428
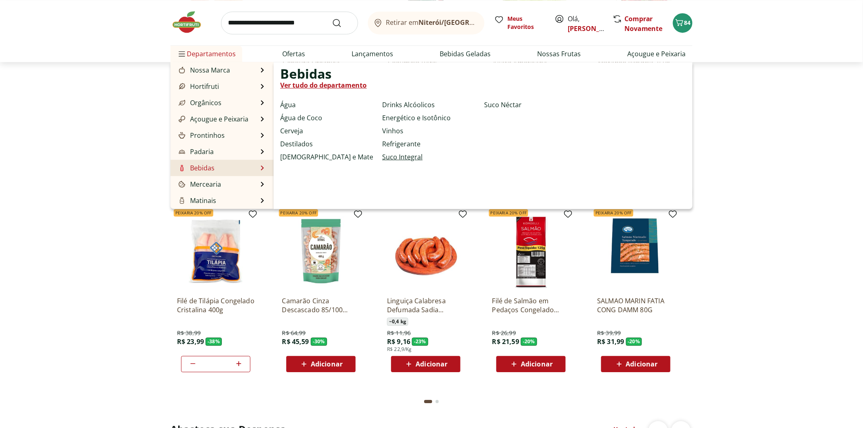
click at [390, 154] on link "Suco Integral" at bounding box center [402, 157] width 40 height 10
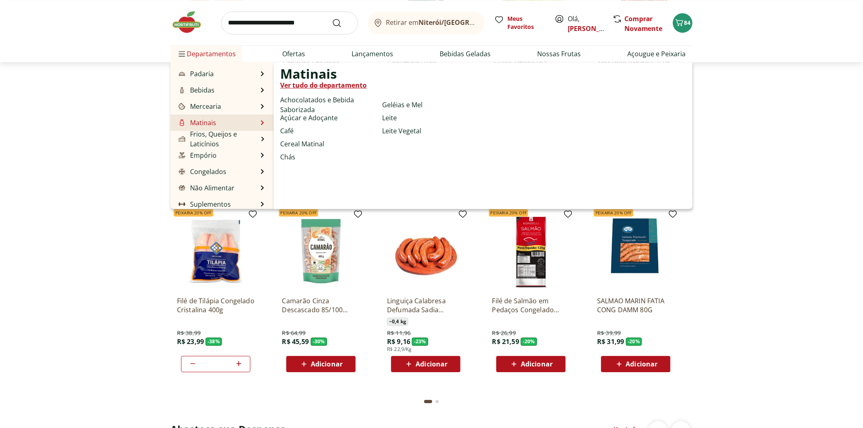
scroll to position [82, 0]
click at [415, 131] on link "Leite Vegetal" at bounding box center [401, 131] width 39 height 10
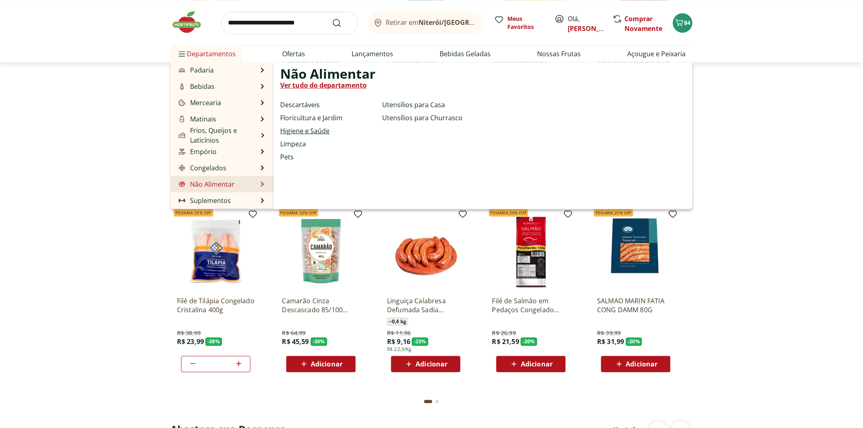
click at [328, 131] on link "Higiene e Saúde" at bounding box center [304, 131] width 49 height 10
click at [397, 105] on link "Utensílios para Casa" at bounding box center [413, 105] width 63 height 10
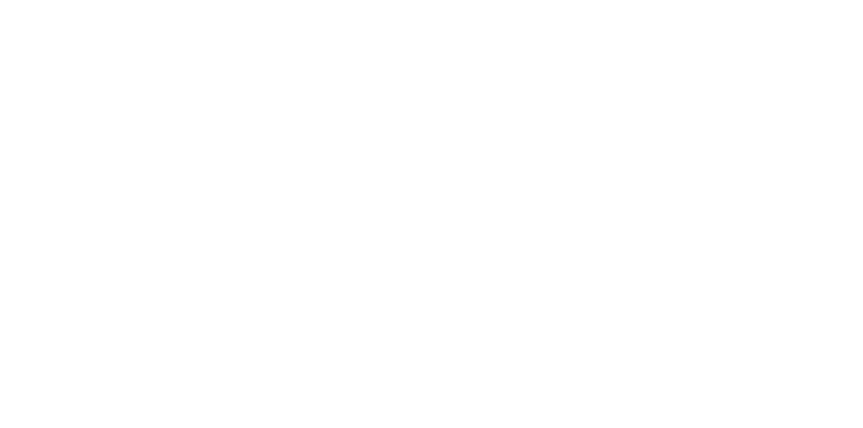
select select "**********"
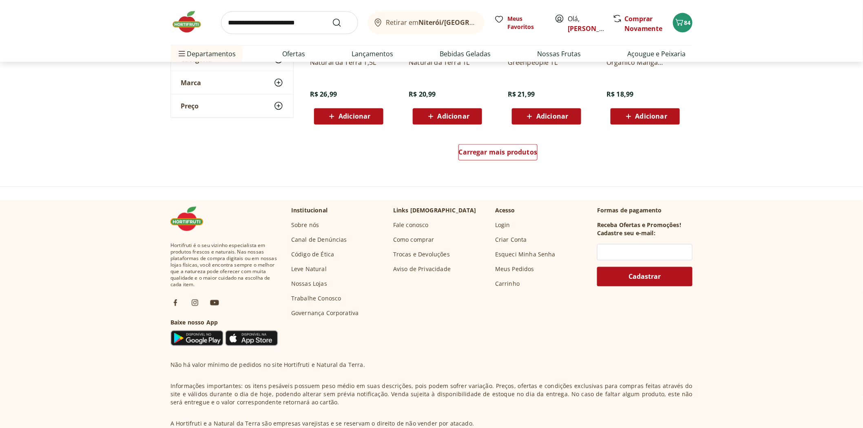
scroll to position [443, 0]
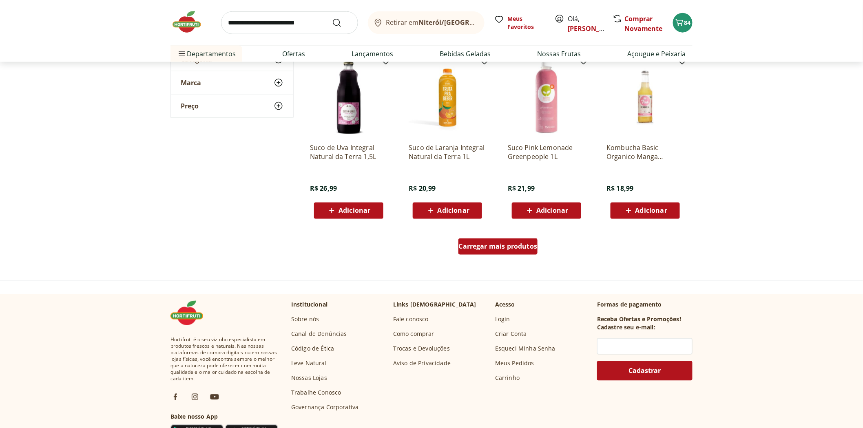
click at [515, 250] on span "Carregar mais produtos" at bounding box center [498, 247] width 79 height 7
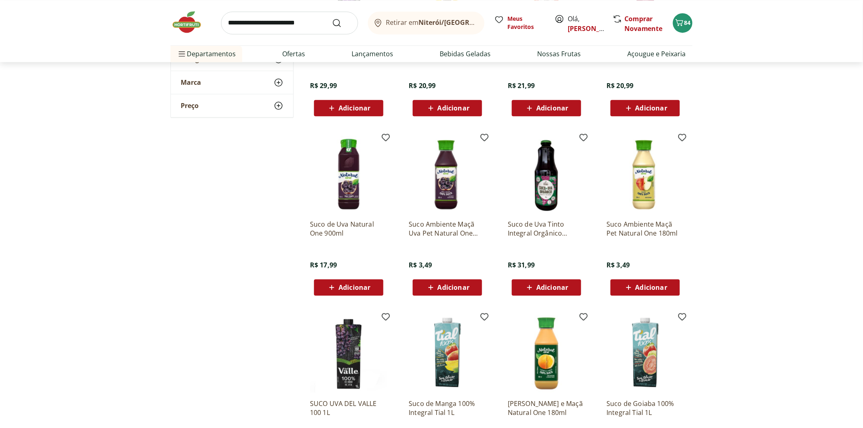
scroll to position [851, 0]
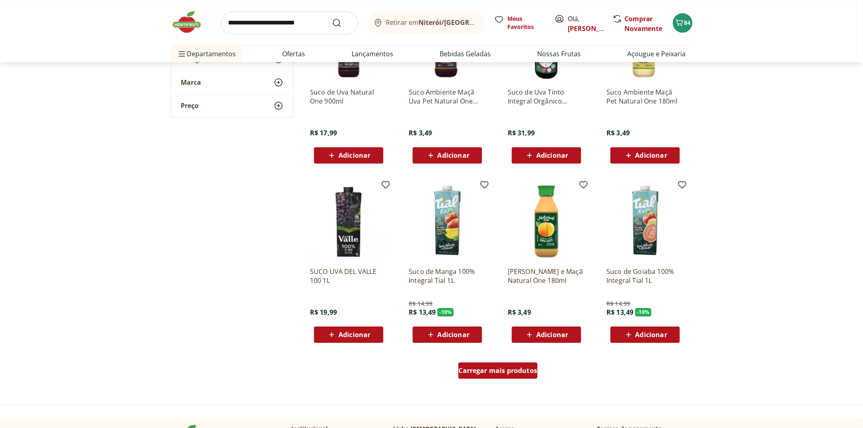
click at [500, 378] on div "Carregar mais produtos" at bounding box center [499, 371] width 80 height 16
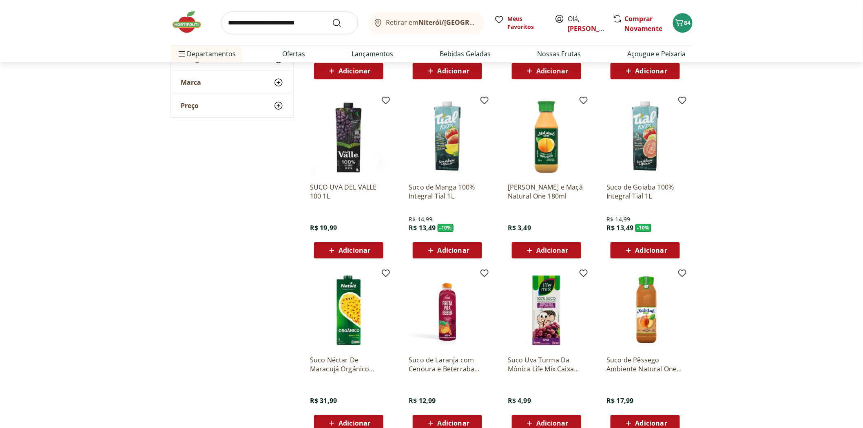
scroll to position [1077, 0]
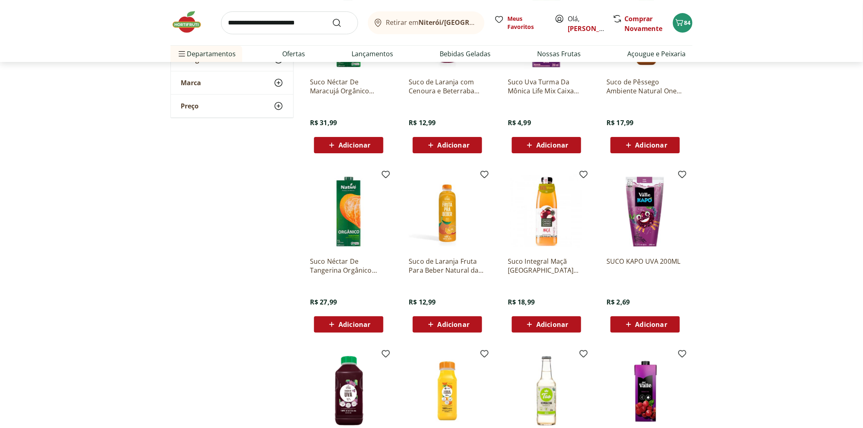
scroll to position [1440, 0]
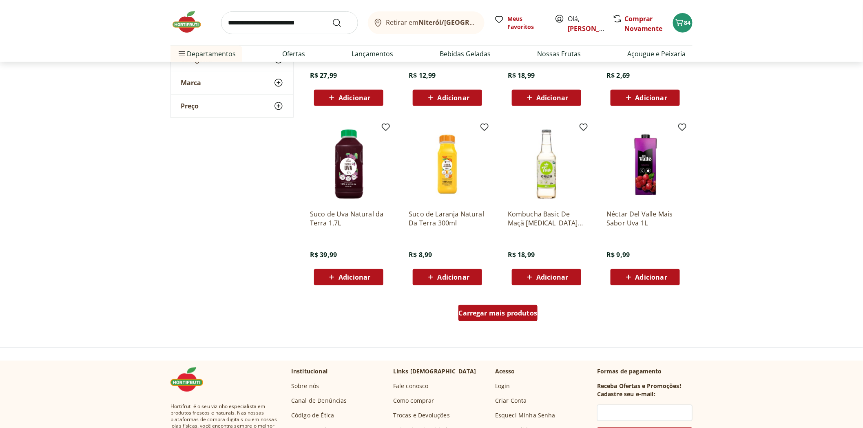
click at [487, 321] on div "Carregar mais produtos" at bounding box center [499, 313] width 80 height 16
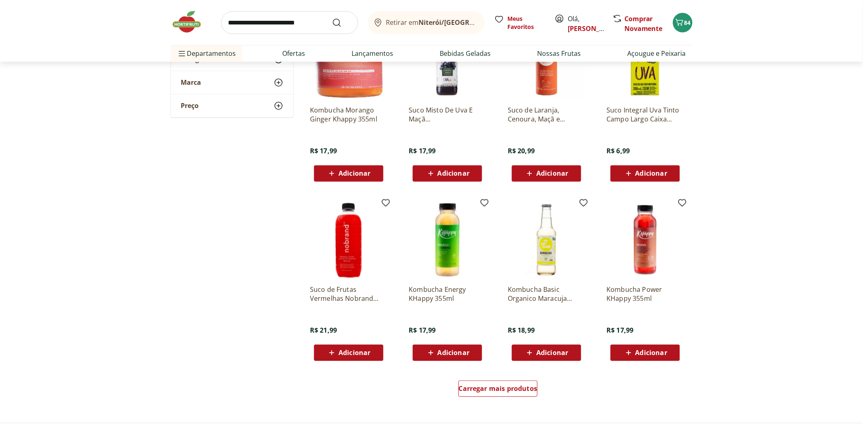
scroll to position [2165, 0]
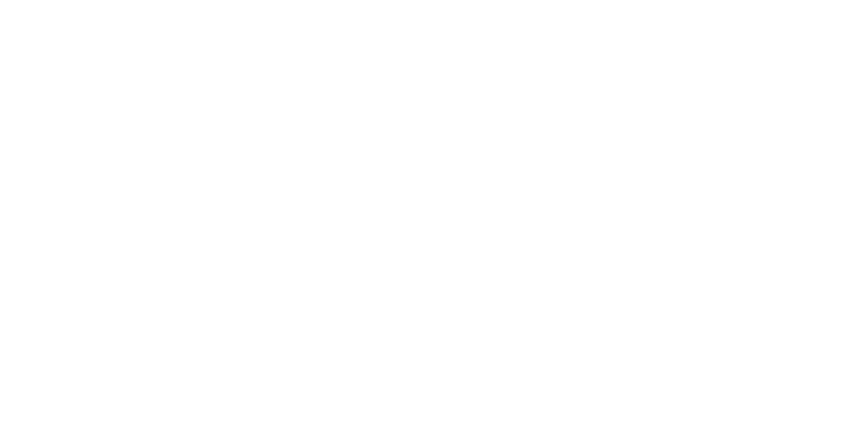
select select "**********"
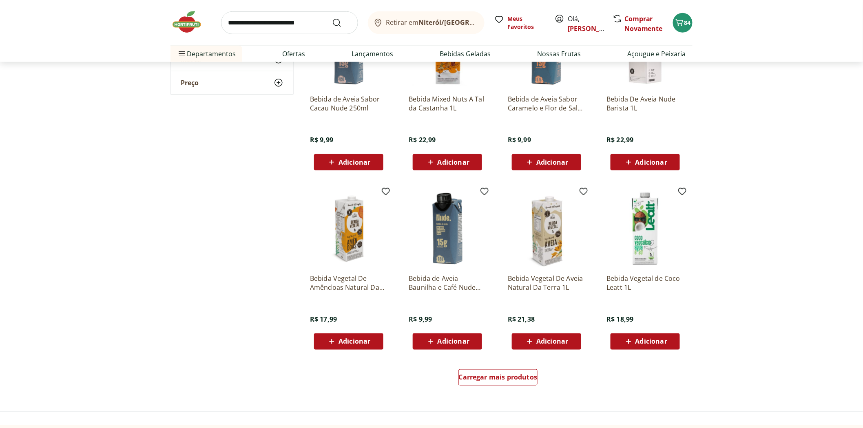
scroll to position [408, 0]
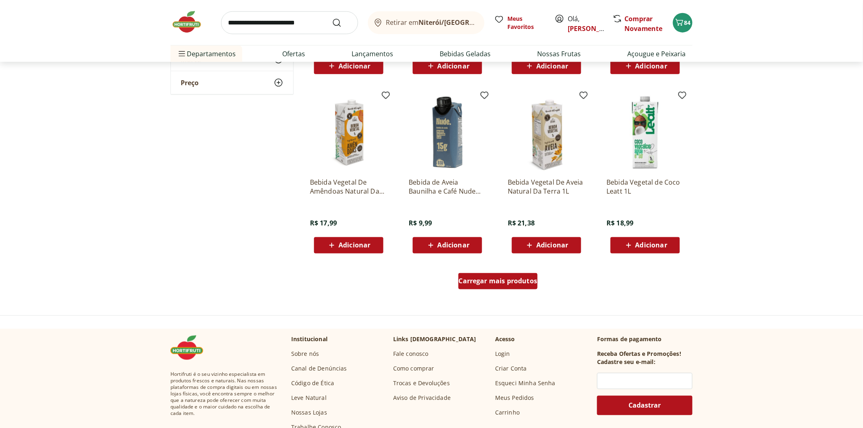
click at [510, 286] on div "Carregar mais produtos" at bounding box center [499, 281] width 80 height 16
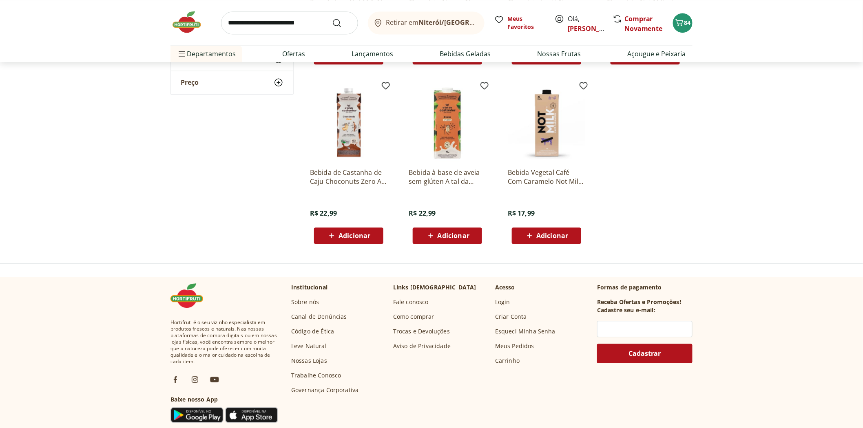
scroll to position [498, 0]
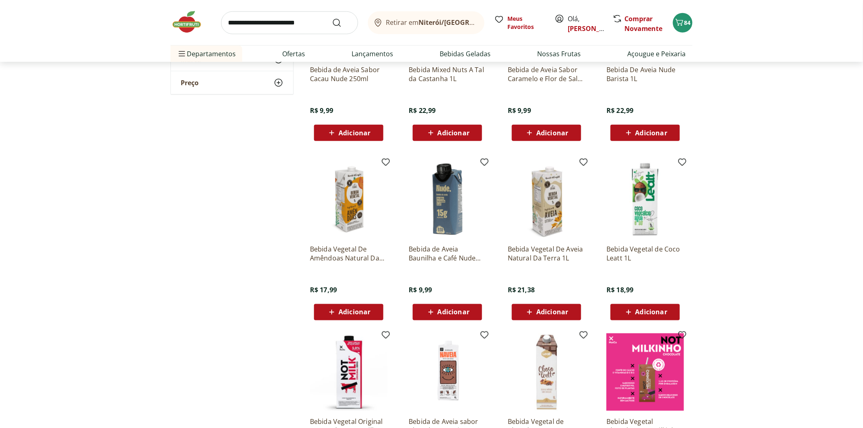
scroll to position [226, 0]
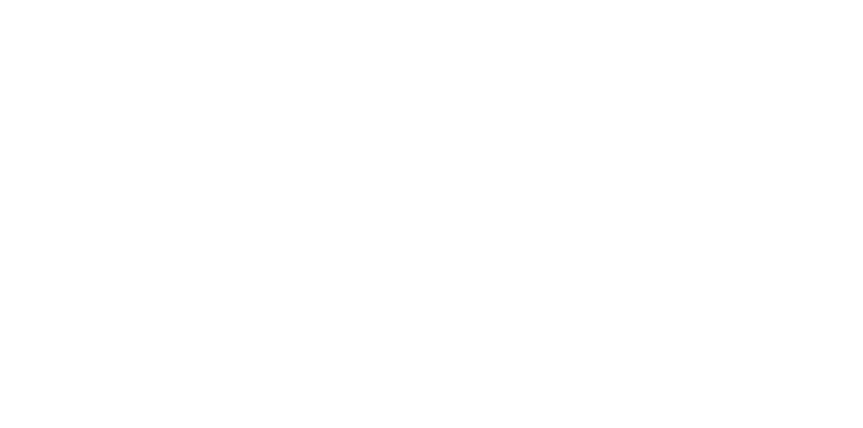
select select "**********"
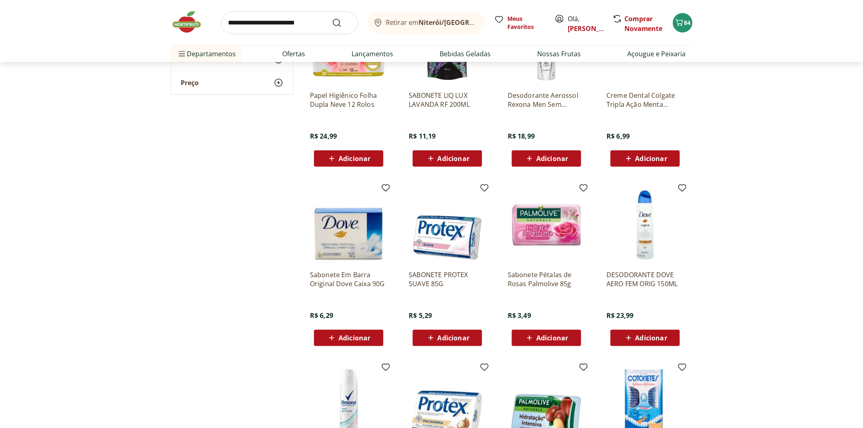
scroll to position [362, 0]
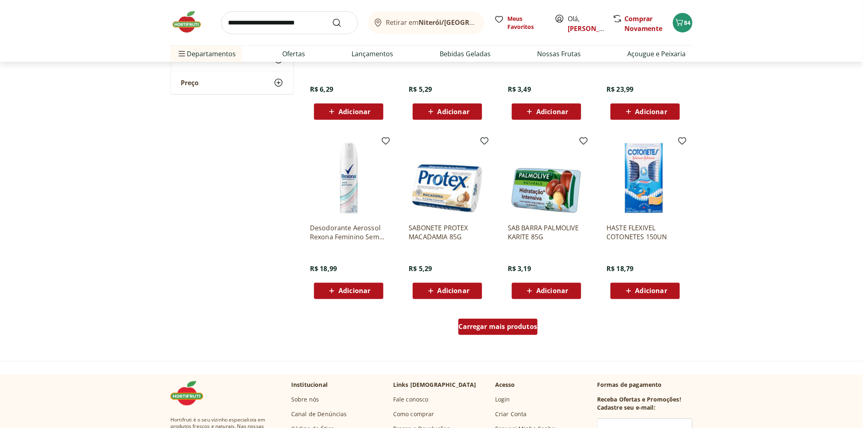
click at [459, 329] on span "Carregar mais produtos" at bounding box center [498, 327] width 79 height 7
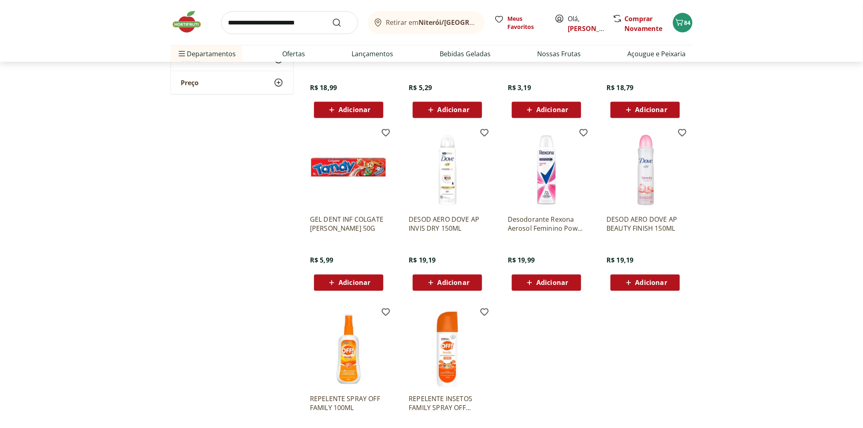
scroll to position [634, 0]
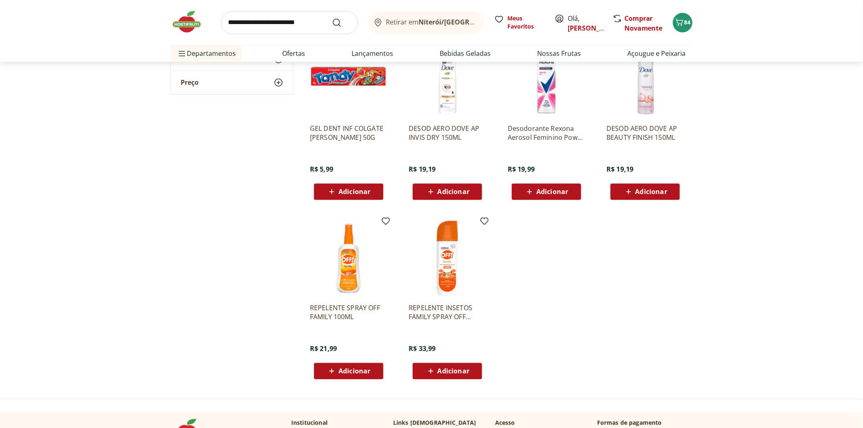
click at [292, 21] on input "search" at bounding box center [289, 22] width 137 height 23
type input "**********"
click at [332, 18] on button "Submit Search" at bounding box center [342, 23] width 20 height 10
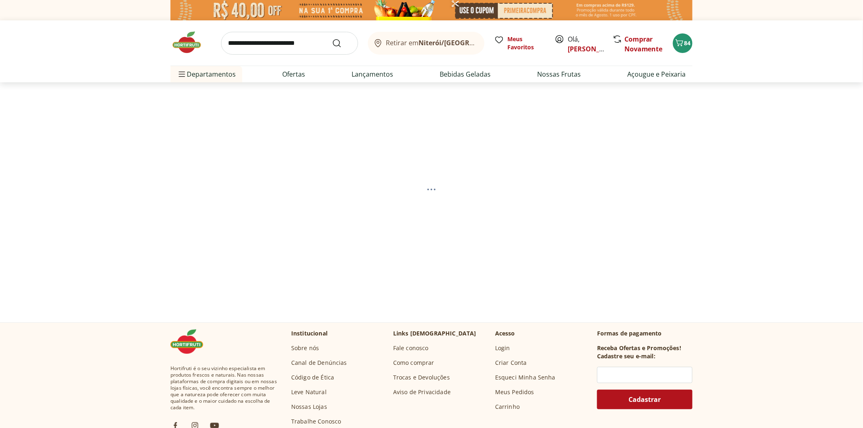
select select "**********"
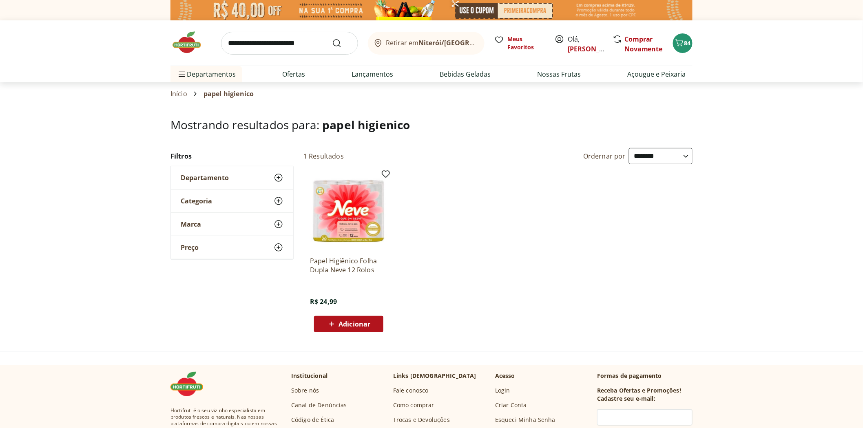
click at [350, 324] on span "Adicionar" at bounding box center [355, 324] width 32 height 7
click at [182, 51] on img at bounding box center [191, 42] width 41 height 24
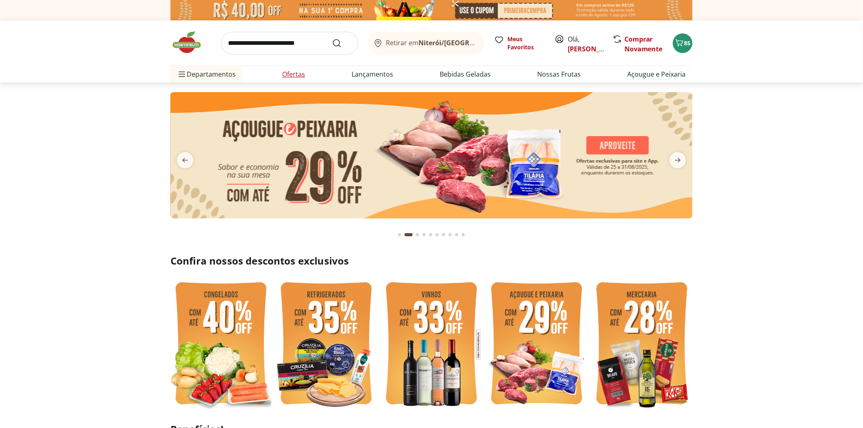
click at [294, 78] on link "Ofertas" at bounding box center [293, 74] width 23 height 10
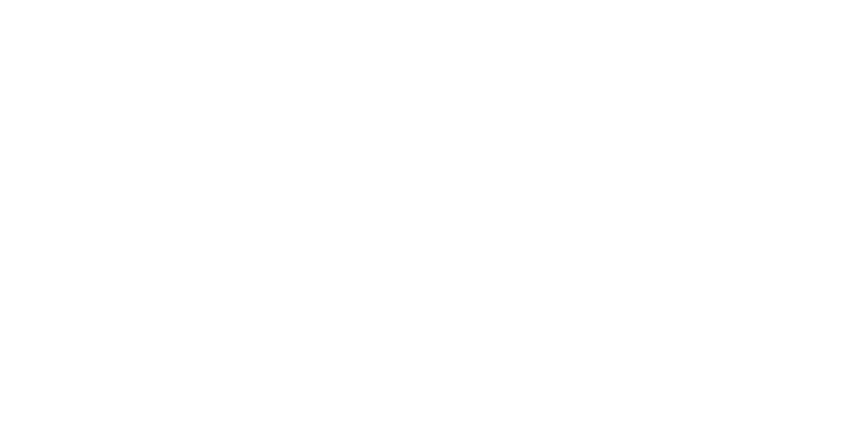
select select "**********"
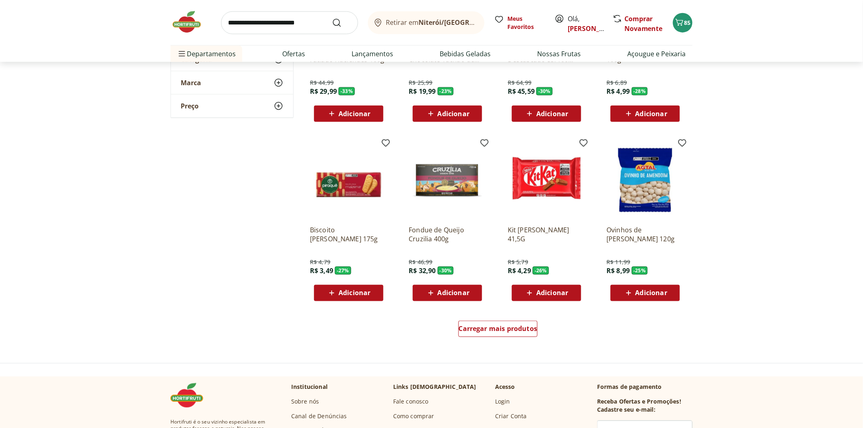
scroll to position [362, 0]
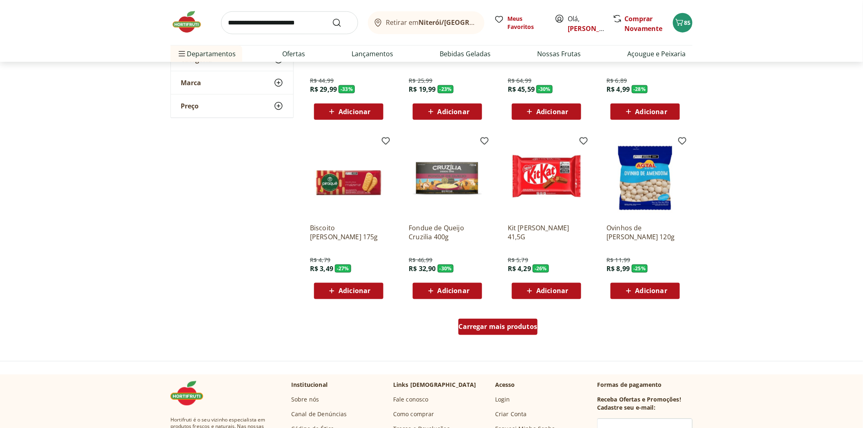
click at [479, 321] on div "Carregar mais produtos" at bounding box center [499, 327] width 80 height 16
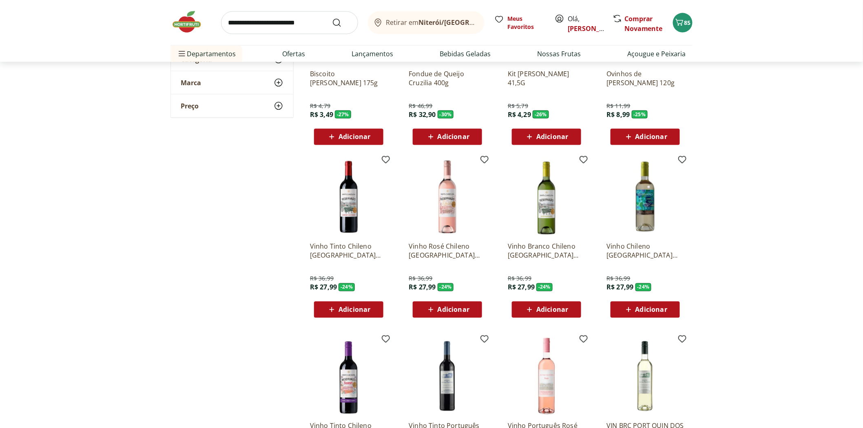
scroll to position [589, 0]
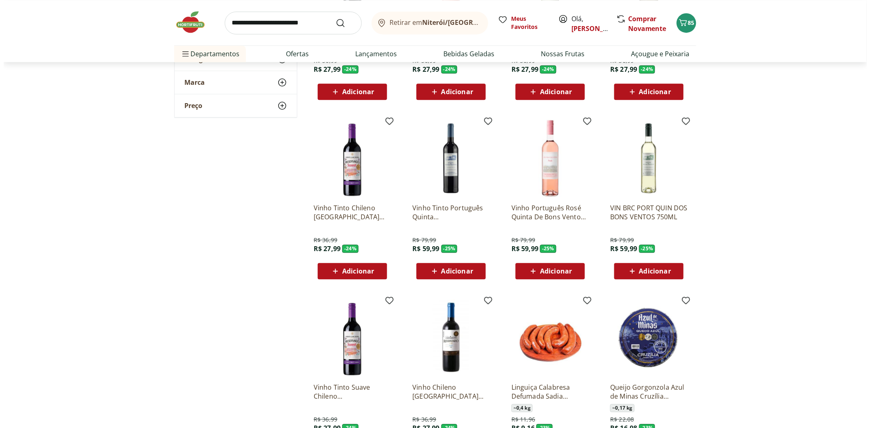
scroll to position [816, 0]
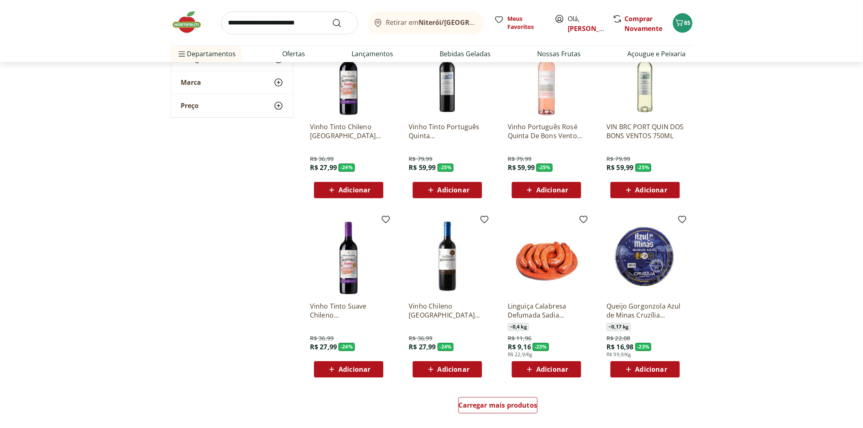
click at [668, 20] on div "Retirar em Niterói/RJ Meus Favoritos Olá, Emilio Comprar Novamente 85" at bounding box center [432, 22] width 522 height 45
click at [678, 21] on icon "Carrinho" at bounding box center [680, 23] width 10 height 10
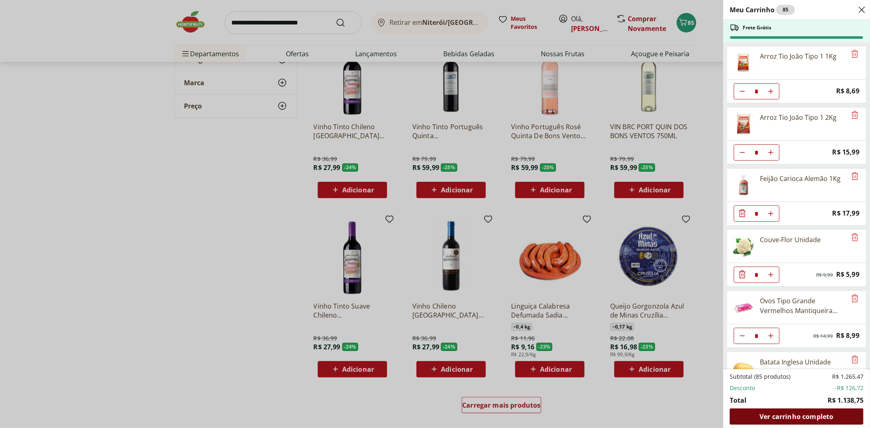
click at [813, 416] on span "Ver carrinho completo" at bounding box center [797, 417] width 74 height 7
